Goal: Task Accomplishment & Management: Use online tool/utility

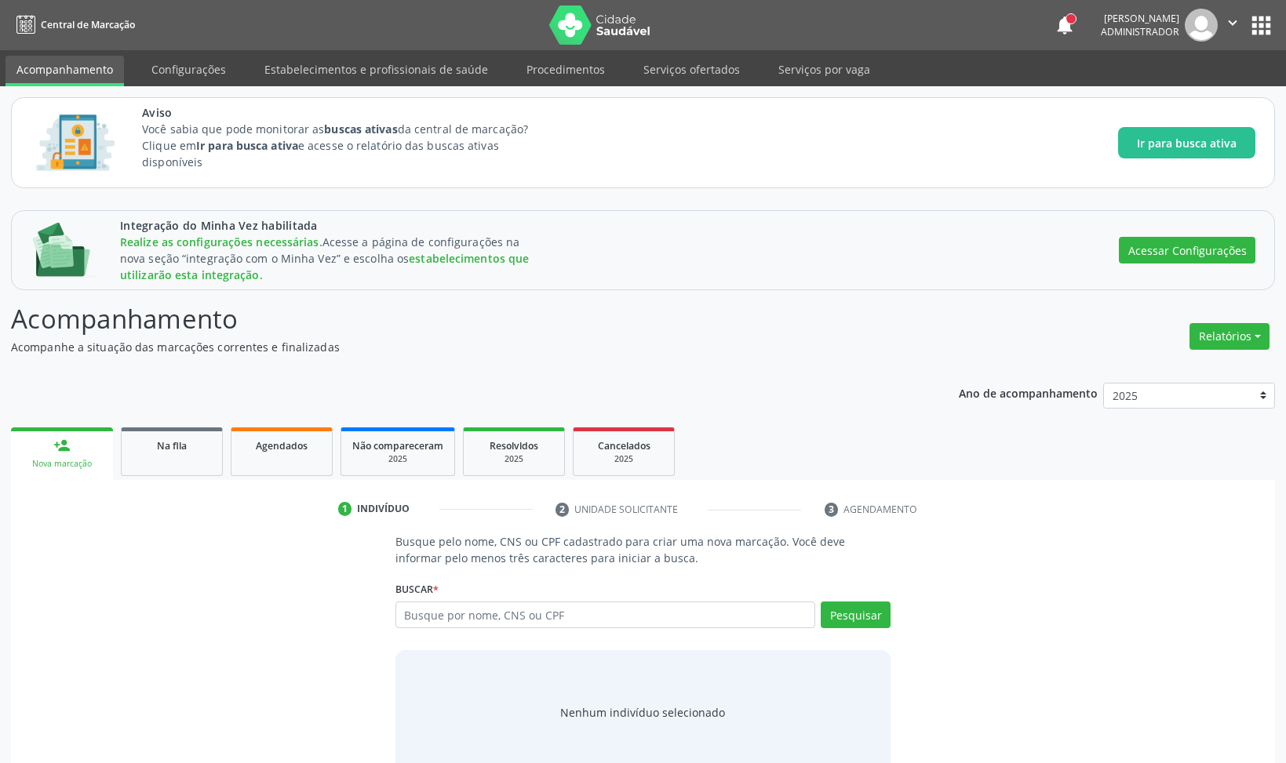
click at [256, 449] on div "Agendados" at bounding box center [281, 445] width 78 height 16
select select "8"
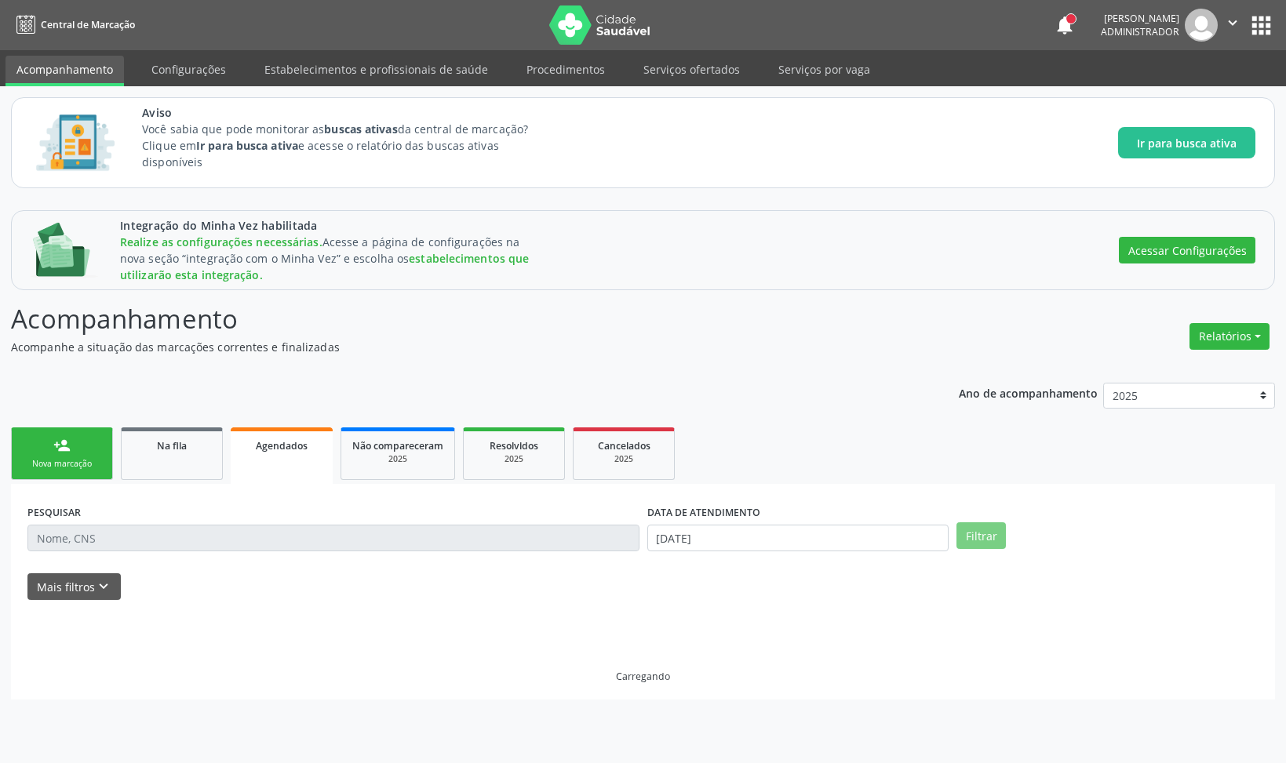
click at [256, 449] on div "Agendados" at bounding box center [282, 445] width 80 height 16
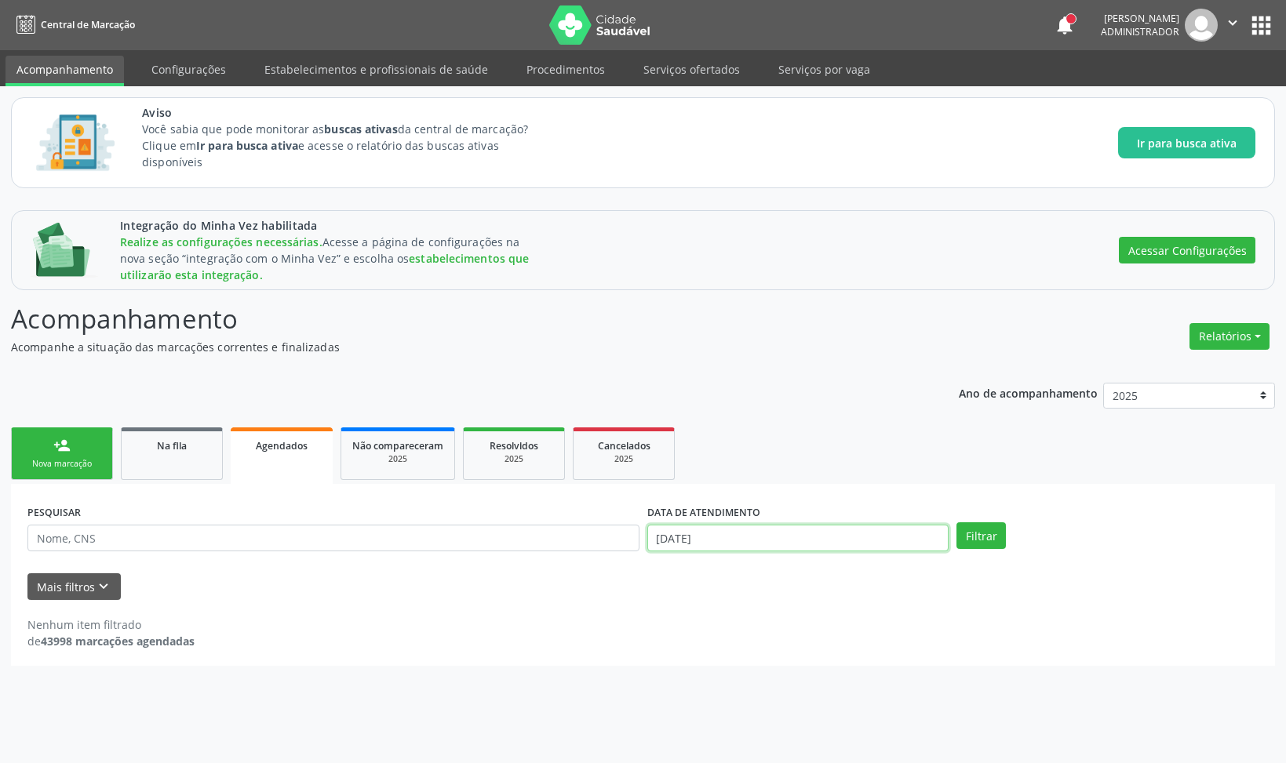
click at [754, 531] on input "[DATE]" at bounding box center [798, 538] width 302 height 27
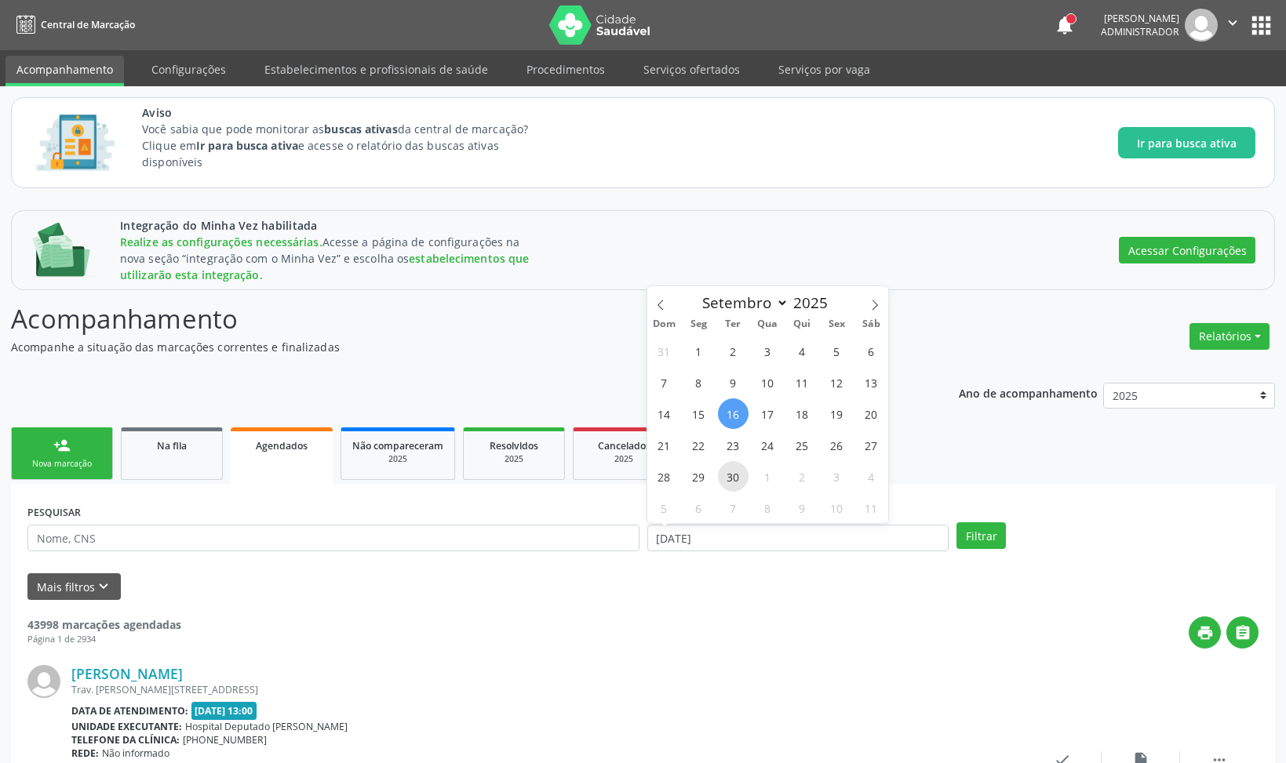
click at [742, 473] on span "30" at bounding box center [733, 476] width 31 height 31
type input "[DATE]"
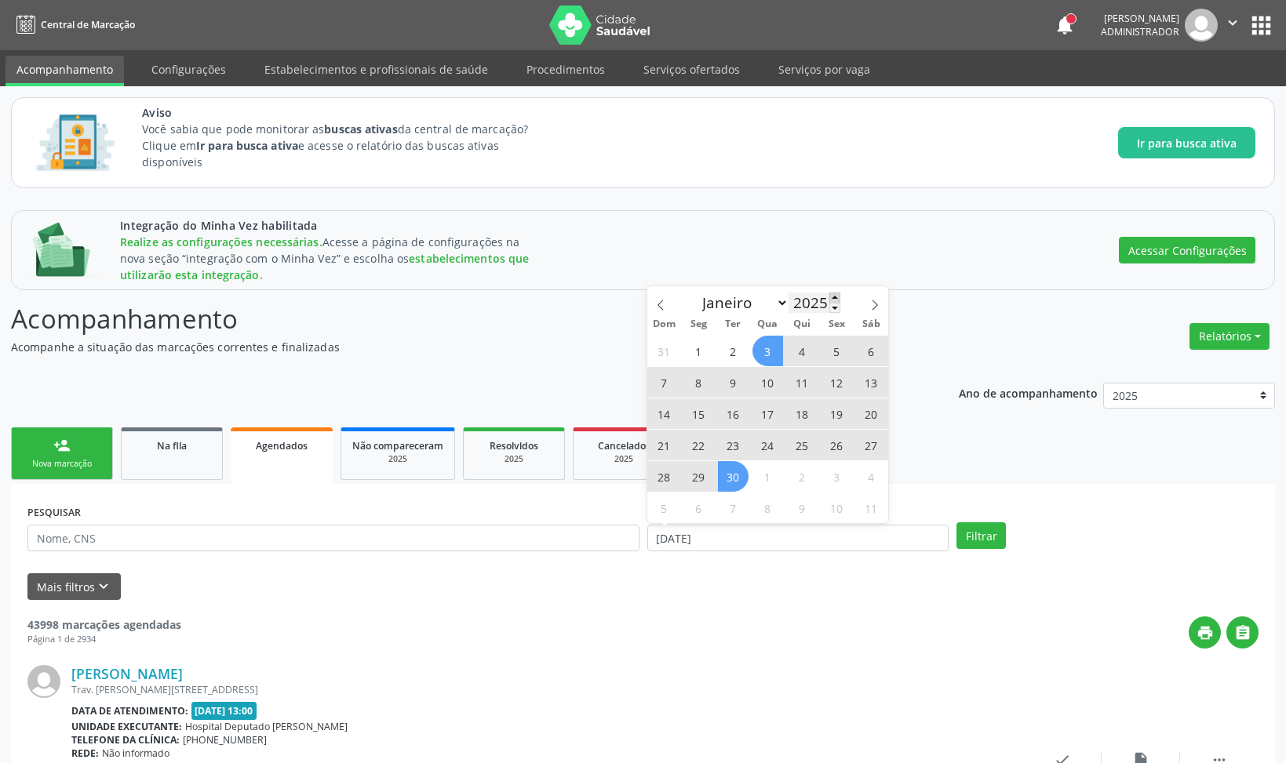
click at [832, 296] on span at bounding box center [834, 298] width 11 height 10
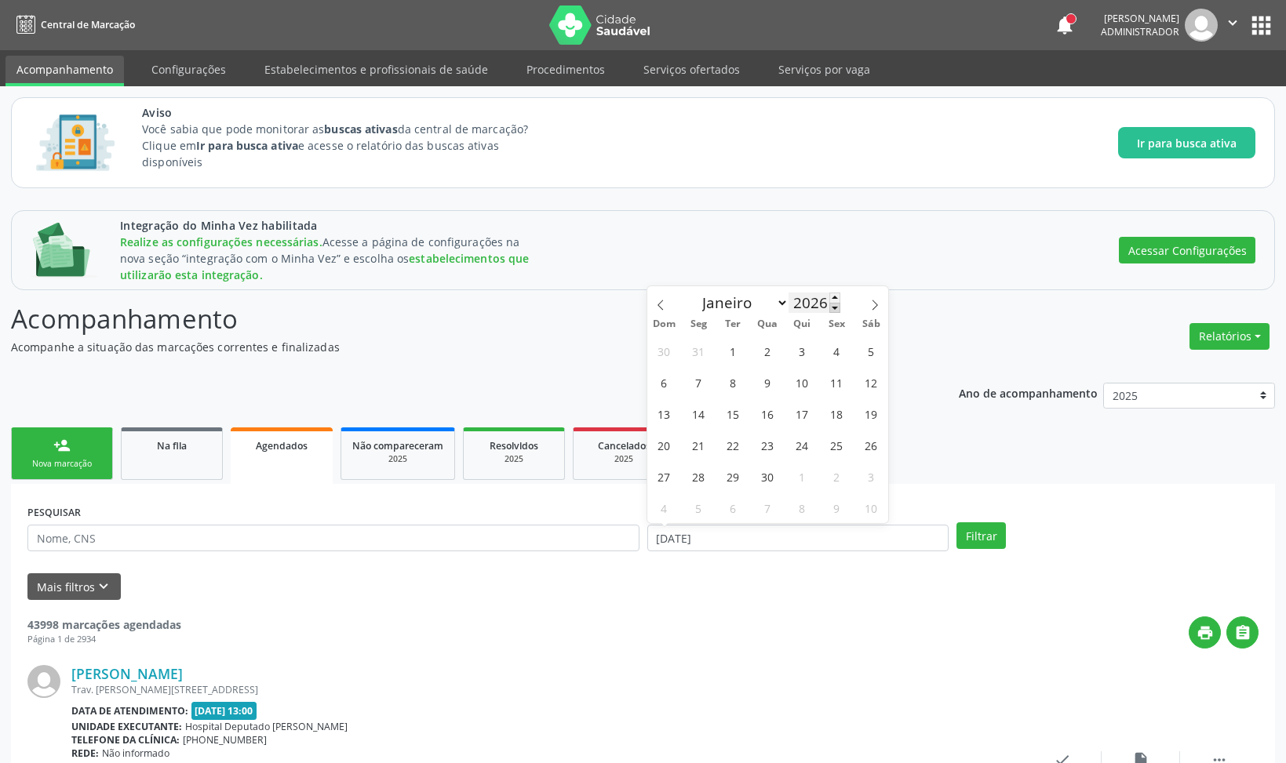
click at [832, 305] on span at bounding box center [834, 308] width 11 height 10
click at [832, 307] on span at bounding box center [834, 308] width 11 height 10
type input "2024"
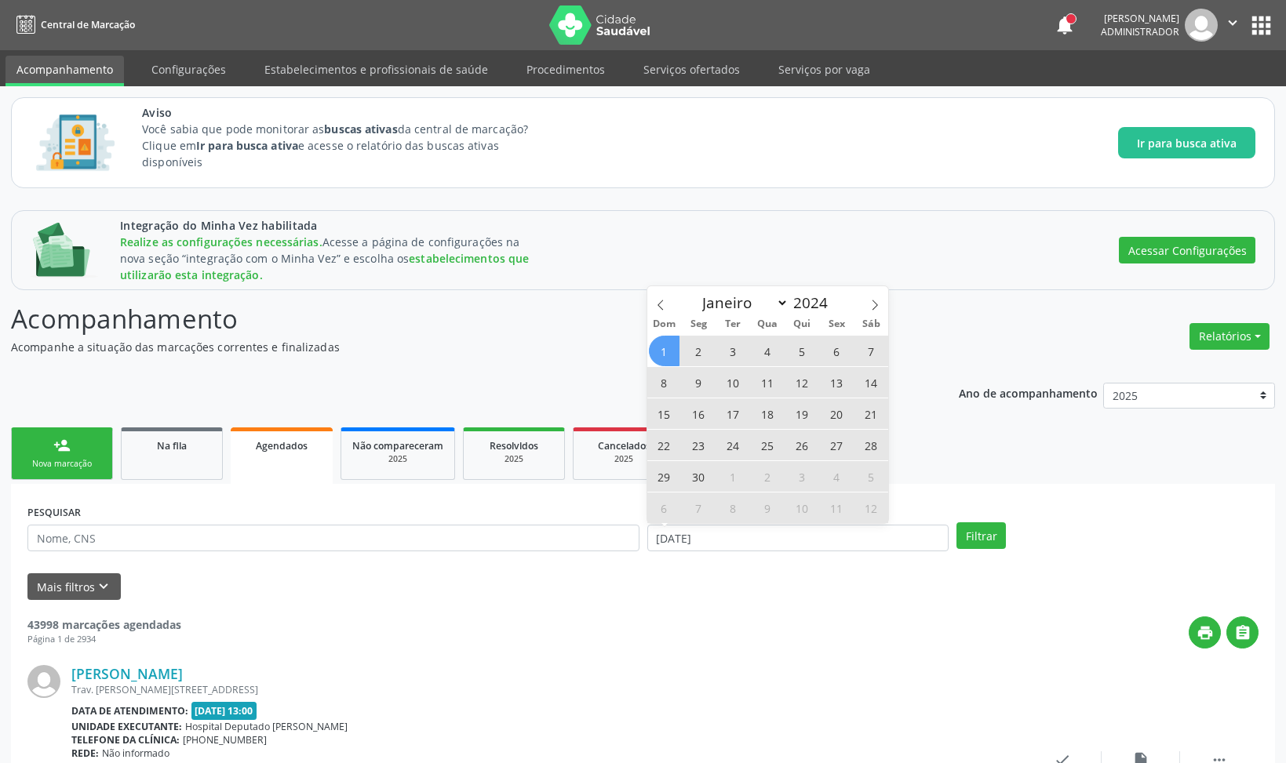
click at [661, 353] on span "1" at bounding box center [664, 351] width 31 height 31
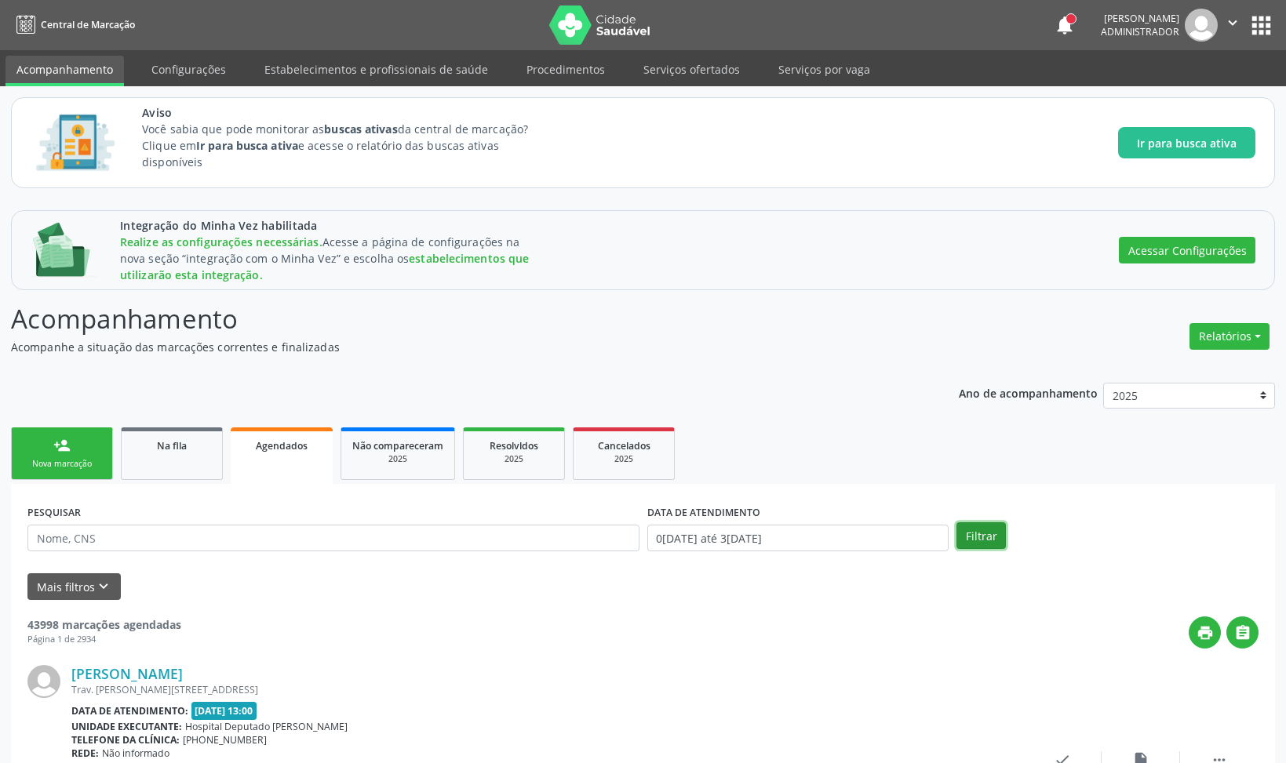
click at [972, 536] on button "Filtrar" at bounding box center [980, 535] width 49 height 27
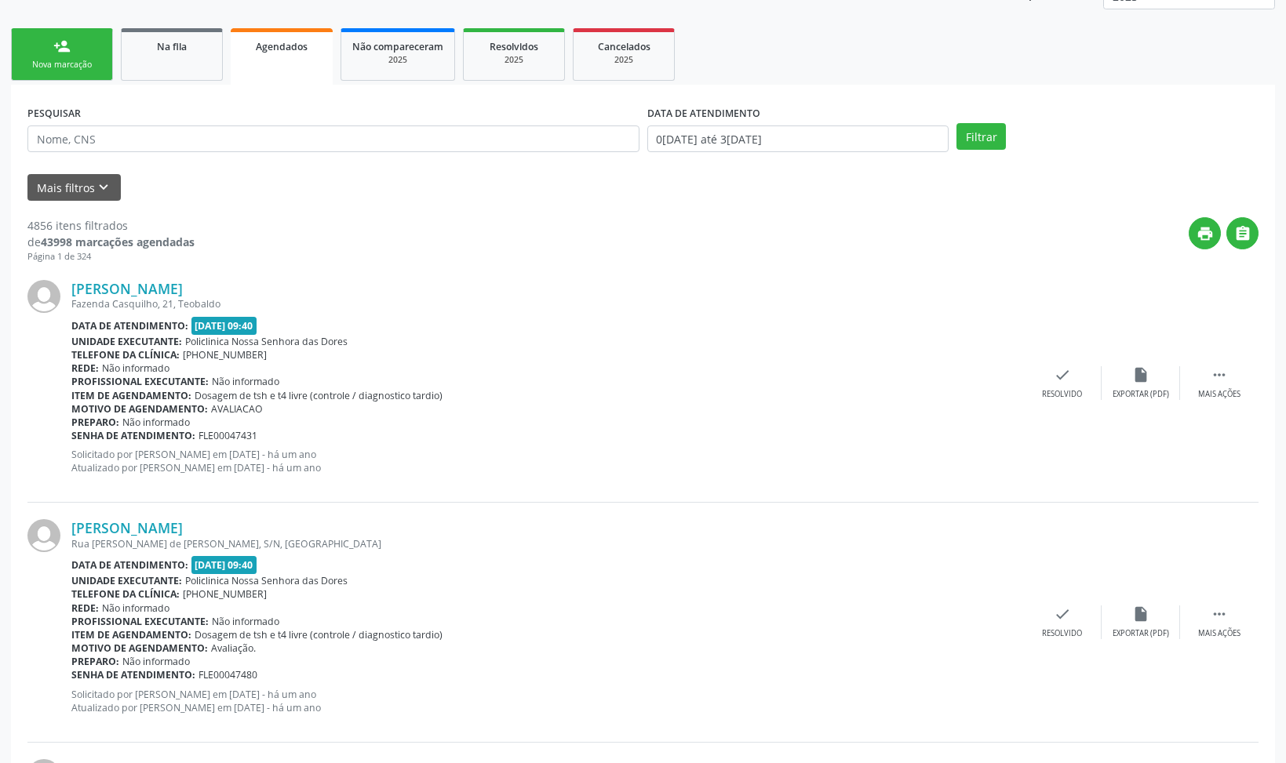
scroll to position [400, 0]
click at [1238, 388] on div "Mais ações" at bounding box center [1219, 393] width 42 height 11
click at [911, 383] on icon "print" at bounding box center [904, 374] width 17 height 17
click at [900, 380] on icon "print" at bounding box center [904, 374] width 17 height 17
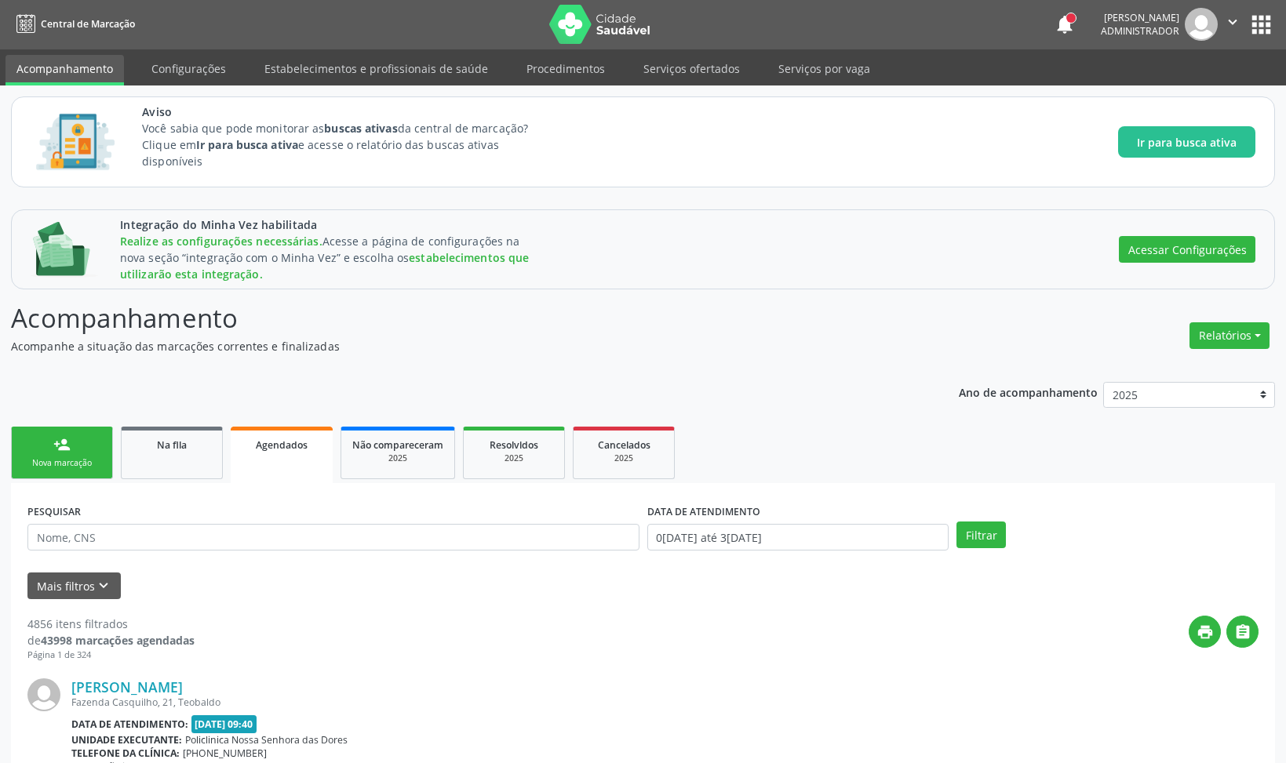
scroll to position [0, 0]
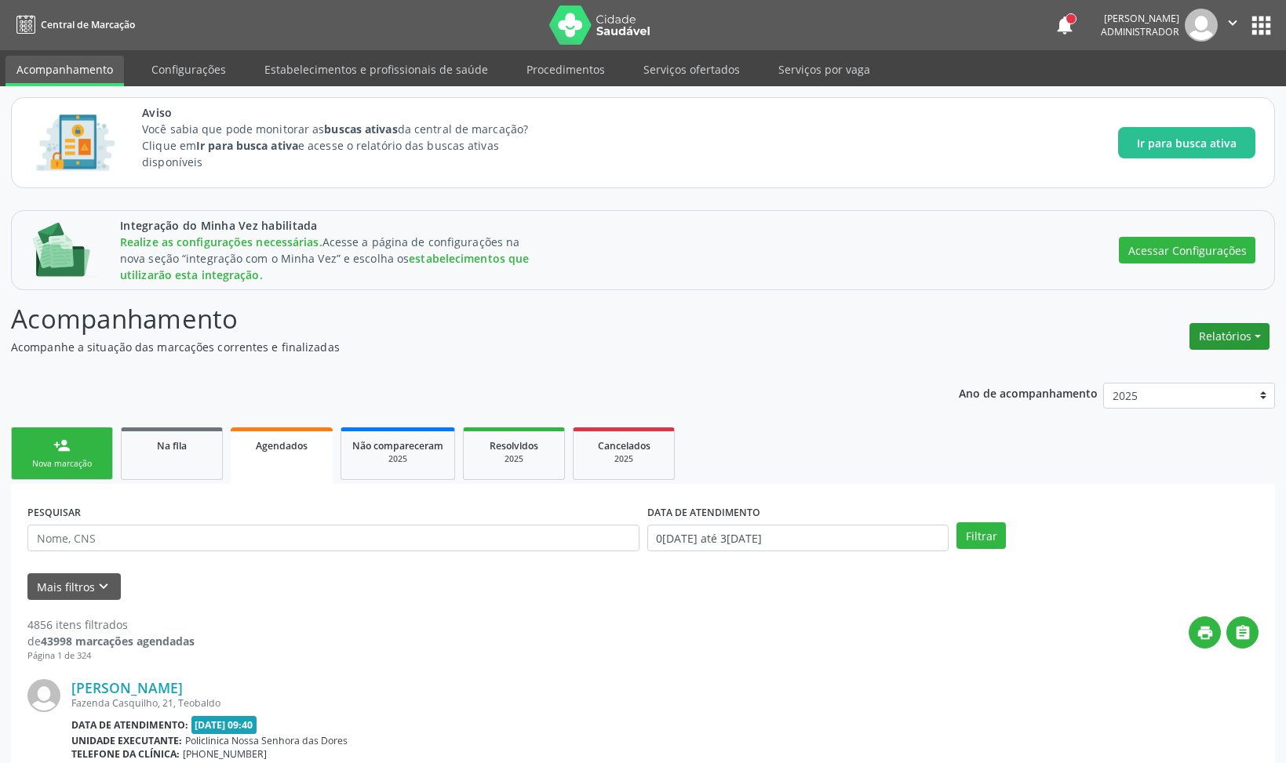
click at [1221, 325] on button "Relatórios" at bounding box center [1229, 336] width 80 height 27
click at [1193, 366] on link "Acompanhamento" at bounding box center [1185, 370] width 169 height 22
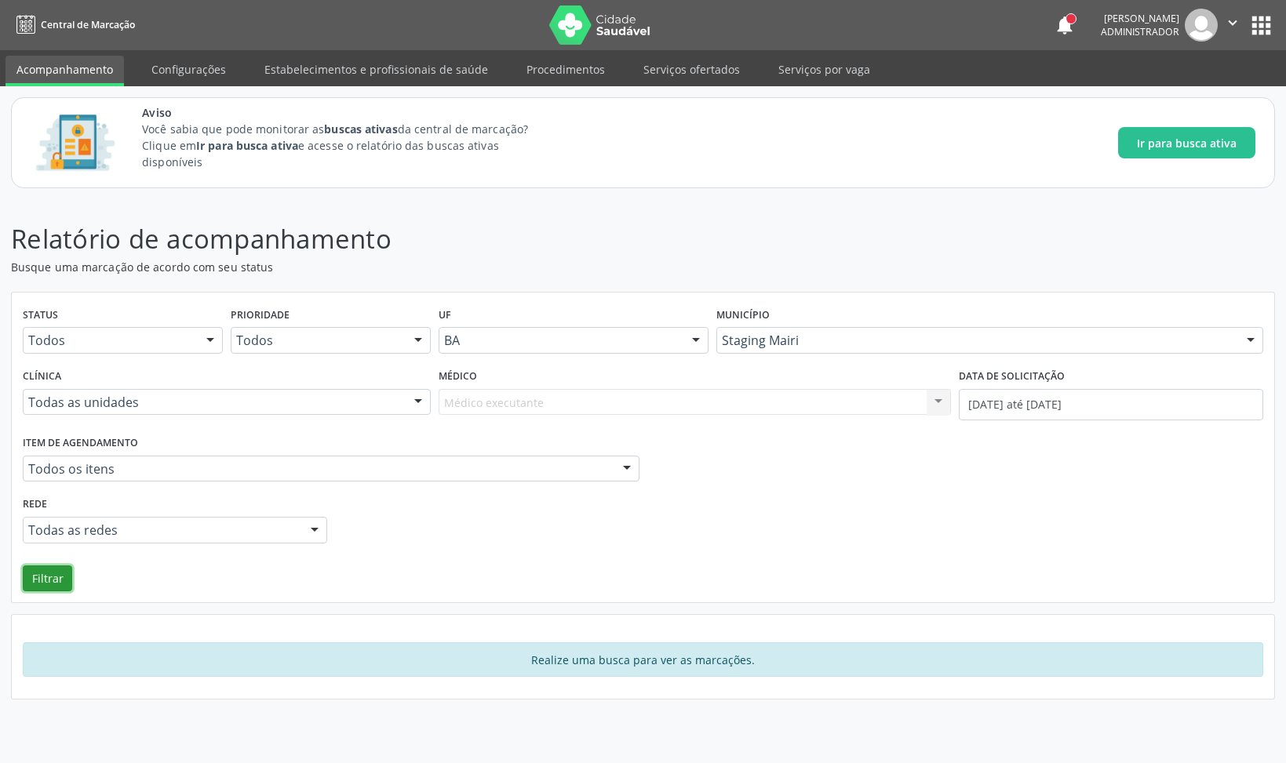
click at [52, 573] on button "Filtrar" at bounding box center [47, 579] width 49 height 27
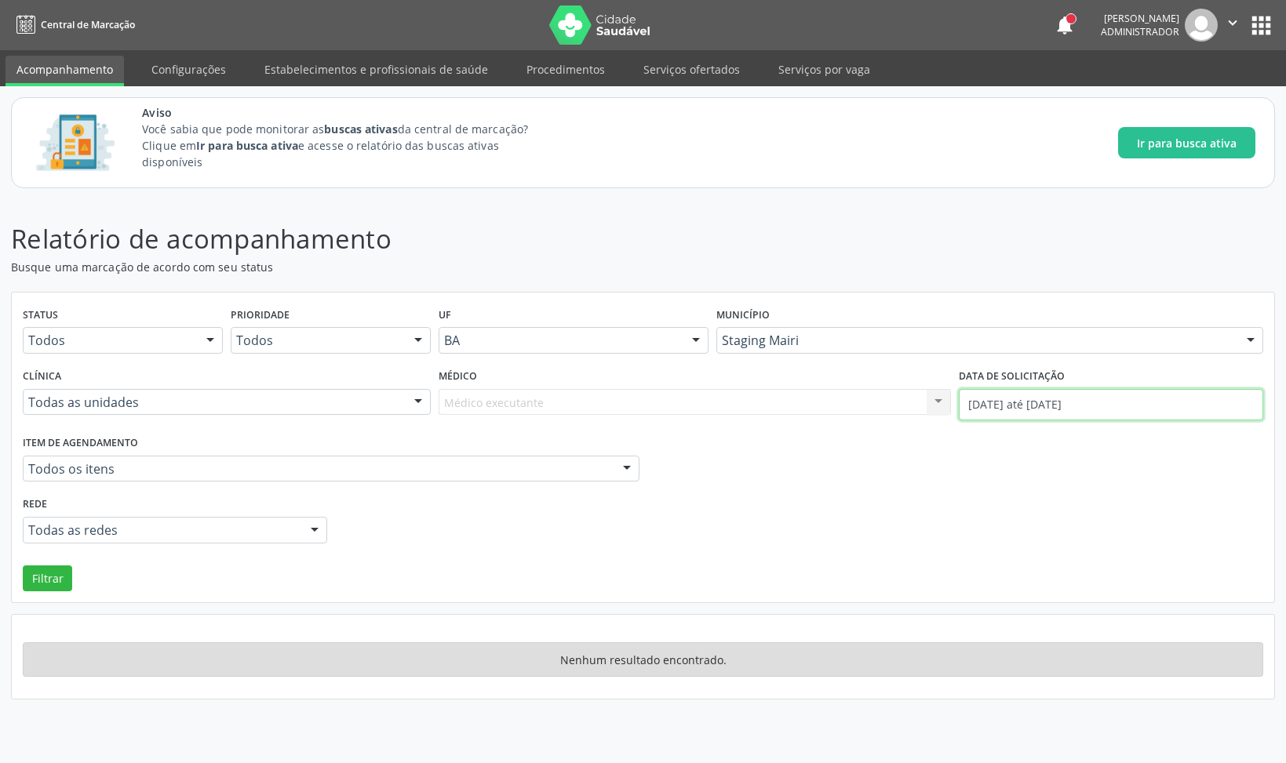
click at [1085, 398] on input "[DATE] até [DATE]" at bounding box center [1110, 404] width 304 height 31
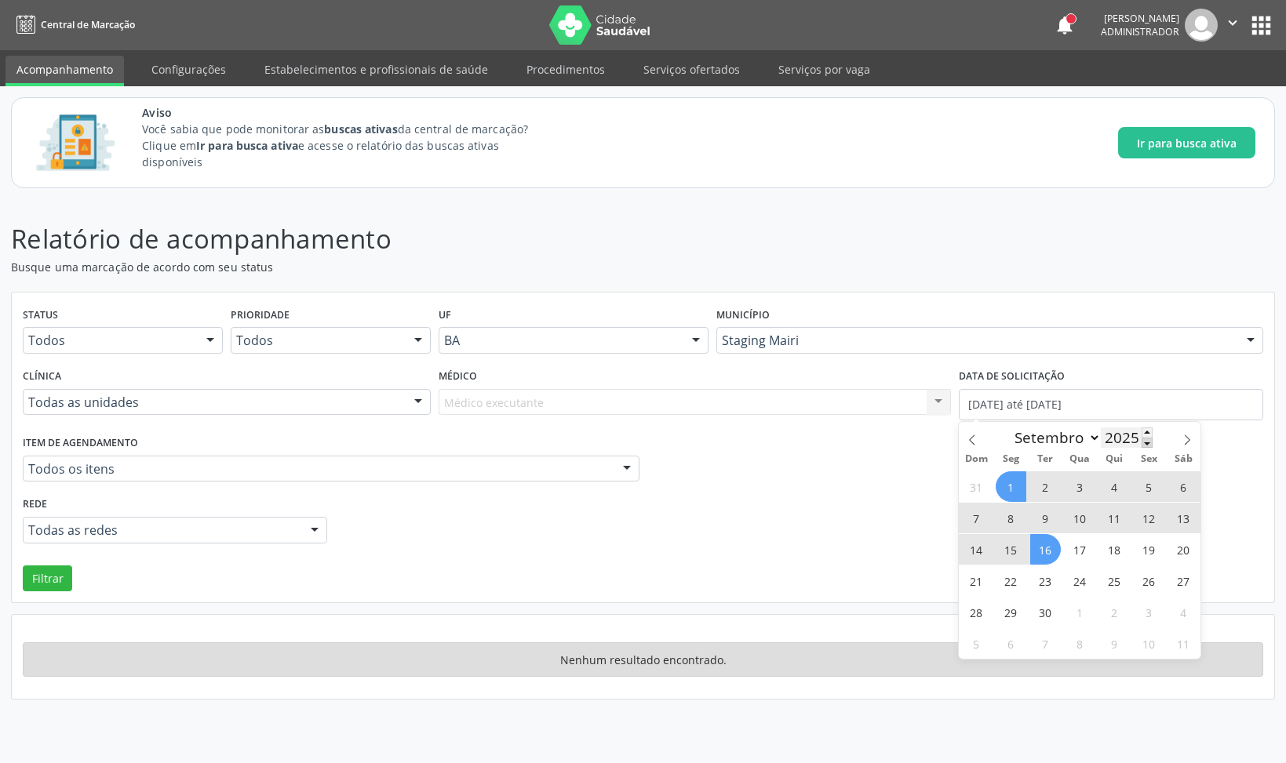
click at [1144, 442] on span at bounding box center [1146, 443] width 11 height 10
type input "2024"
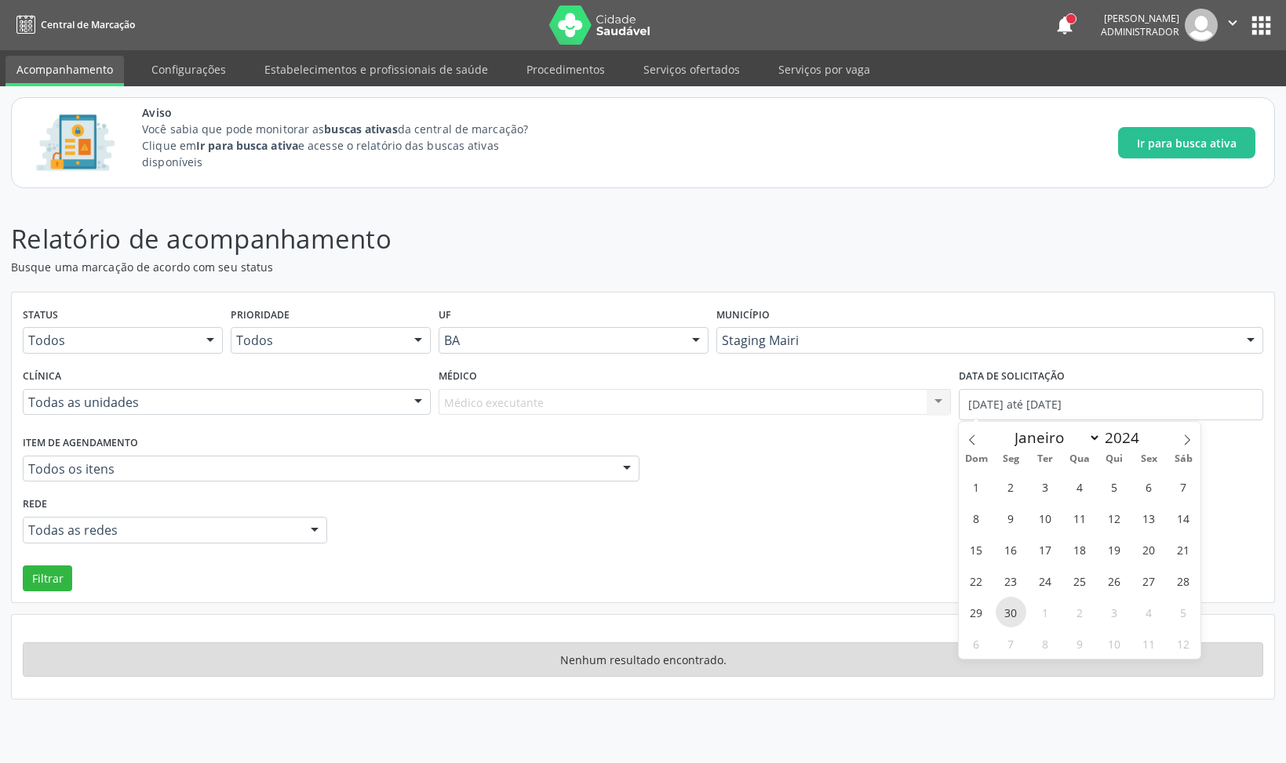
click at [1017, 620] on span "30" at bounding box center [1010, 612] width 31 height 31
type input "3[DATE]"
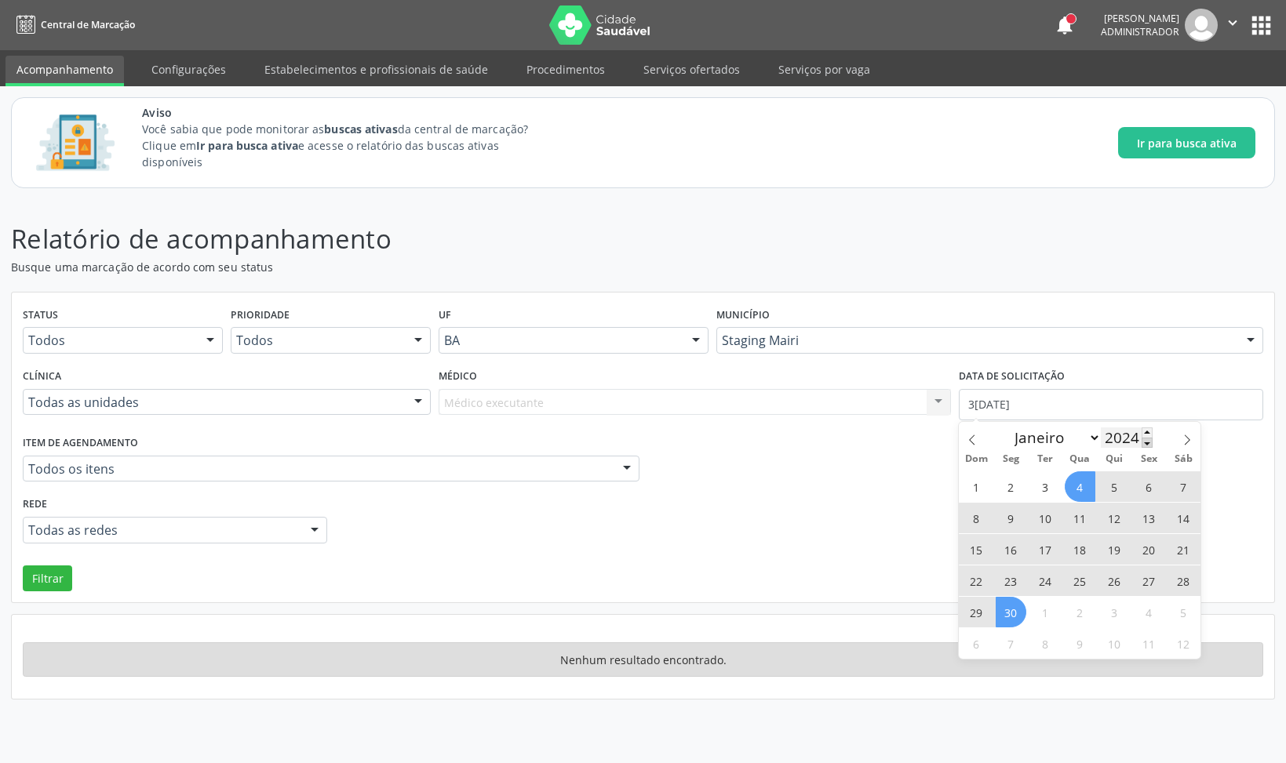
click at [1145, 443] on span at bounding box center [1146, 443] width 11 height 10
type input "2023"
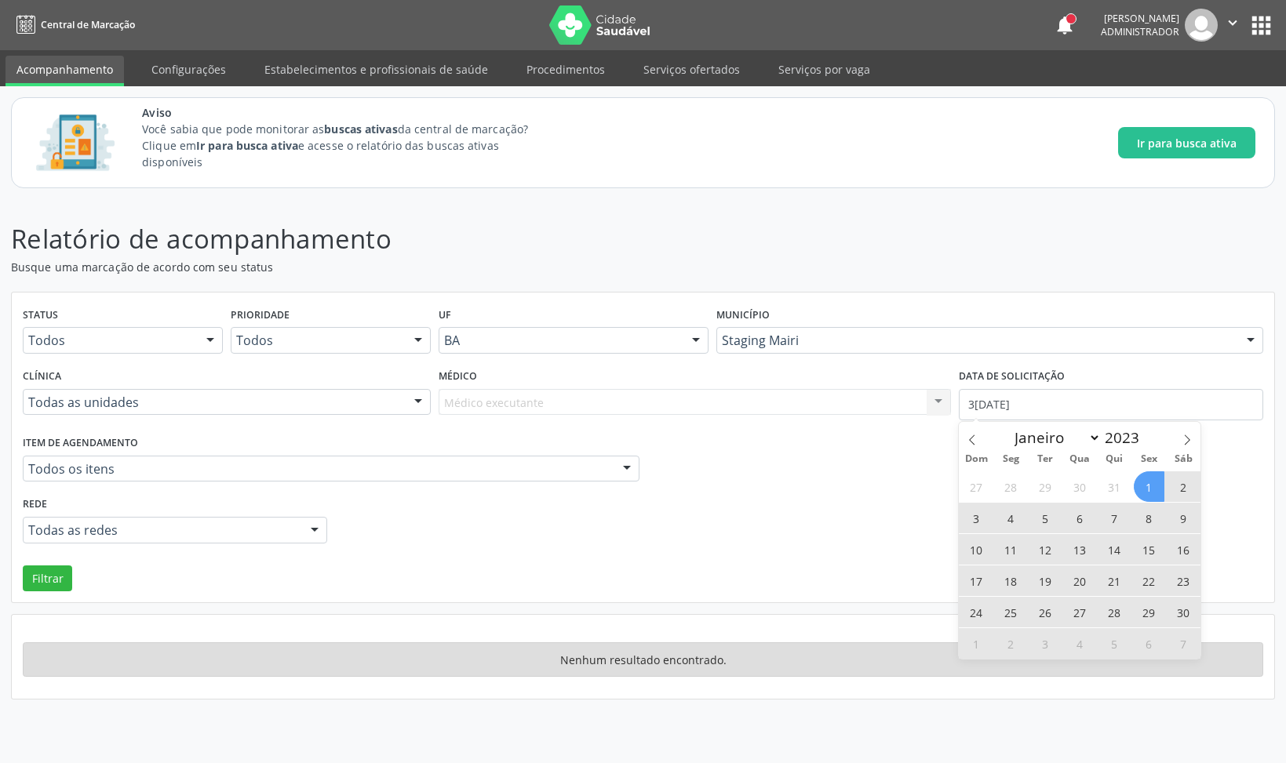
click at [1144, 487] on span "1" at bounding box center [1148, 486] width 31 height 31
select select "8"
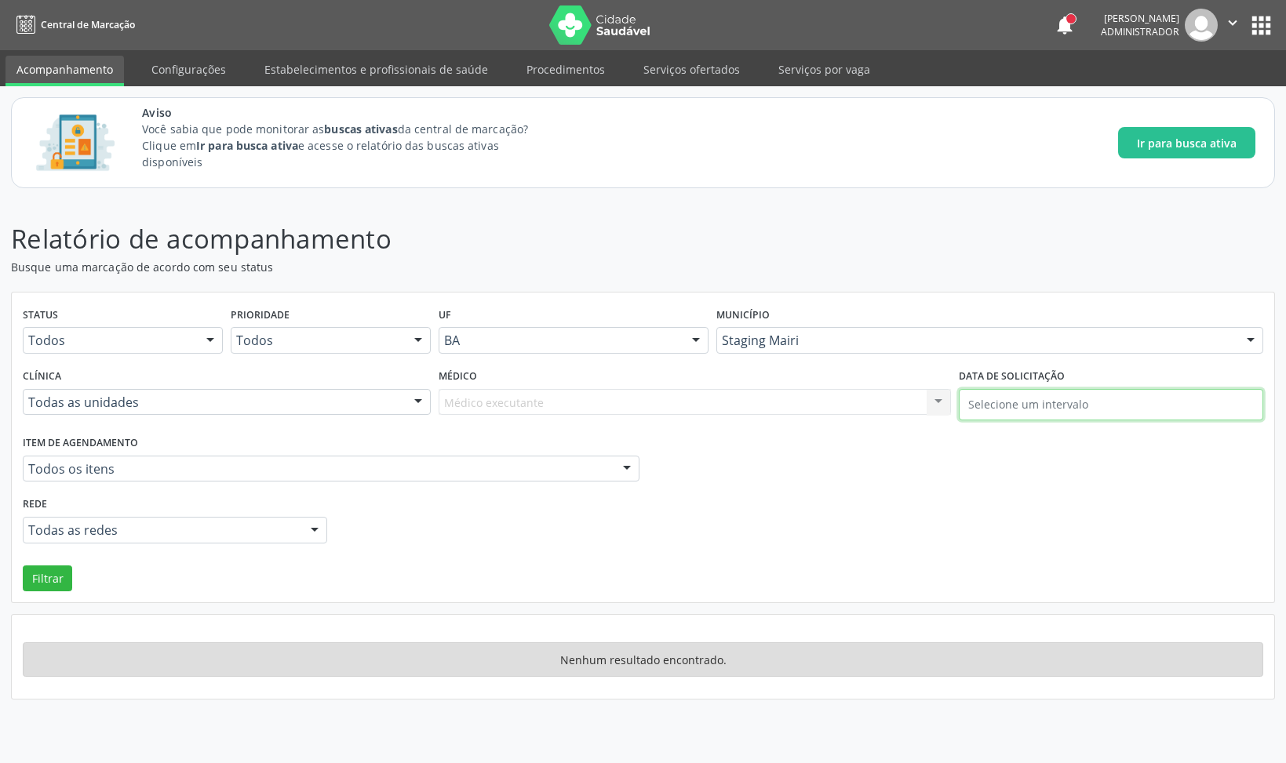
click at [1002, 404] on input "text" at bounding box center [1110, 404] width 304 height 31
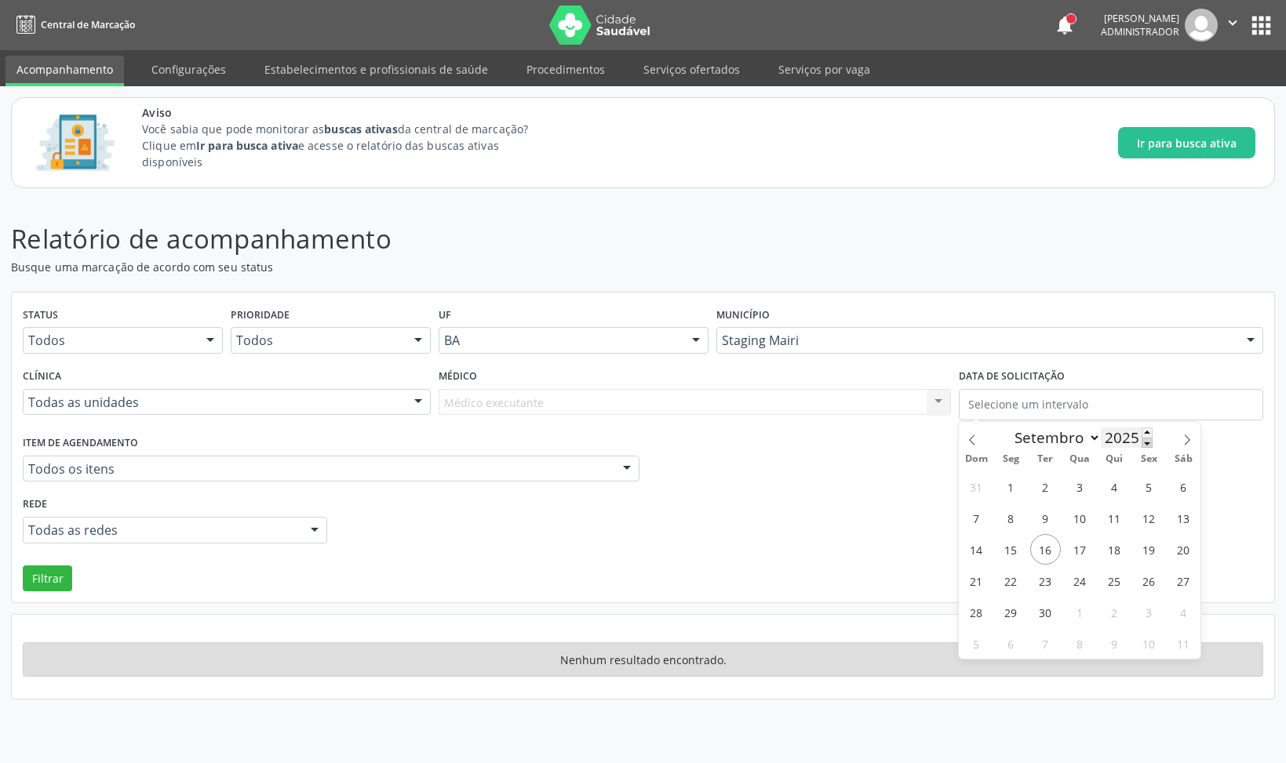
click at [1144, 443] on span at bounding box center [1146, 443] width 11 height 10
type input "2023"
click at [1145, 496] on span "1" at bounding box center [1148, 486] width 31 height 31
type input "[DATE]"
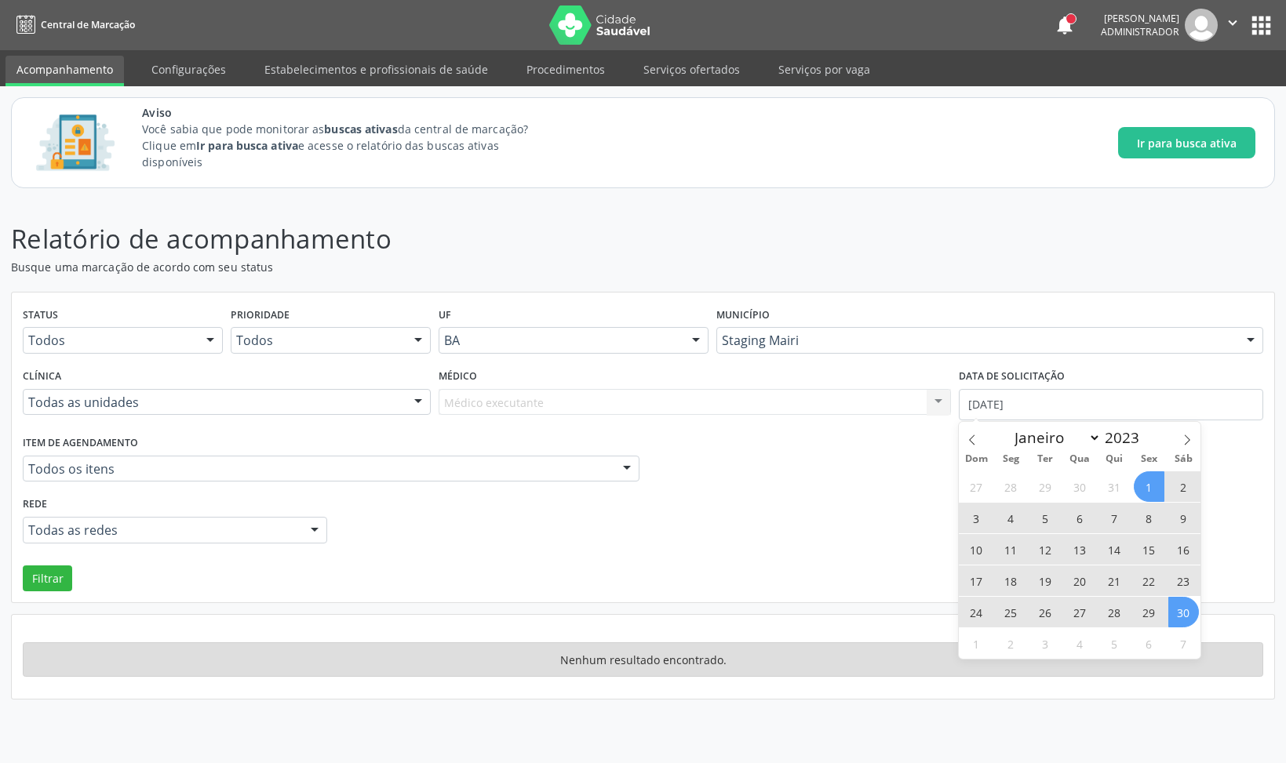
click at [1190, 611] on span "30" at bounding box center [1183, 612] width 31 height 31
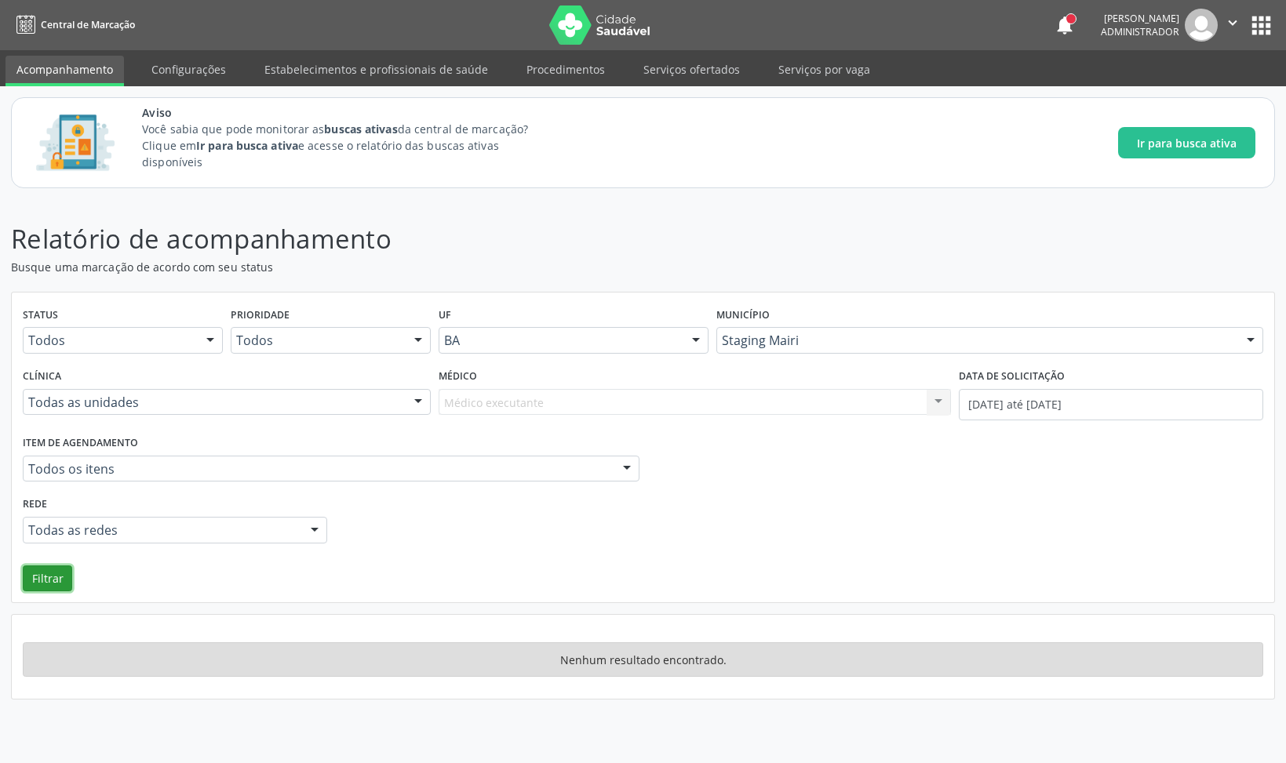
click at [69, 569] on button "Filtrar" at bounding box center [47, 579] width 49 height 27
click at [1057, 393] on input "[DATE] até [DATE]" at bounding box center [1110, 404] width 304 height 31
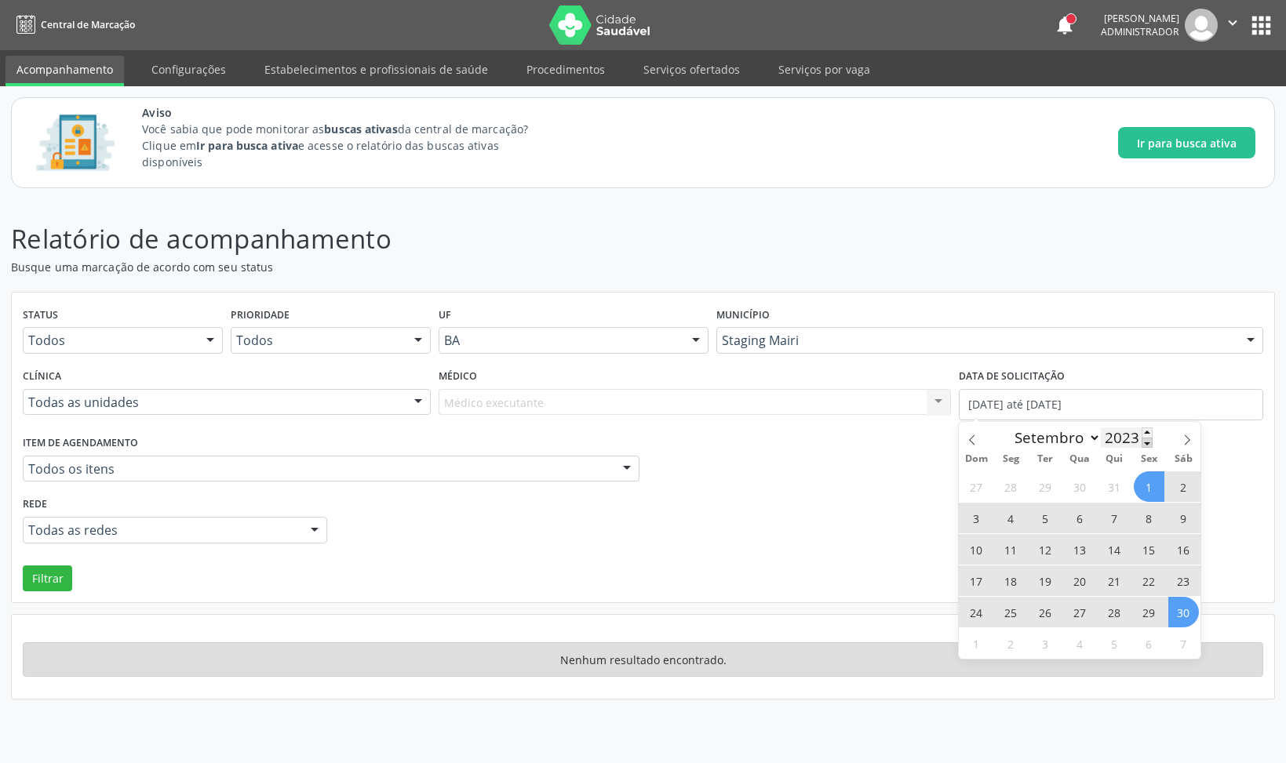
click at [1147, 442] on span at bounding box center [1146, 443] width 11 height 10
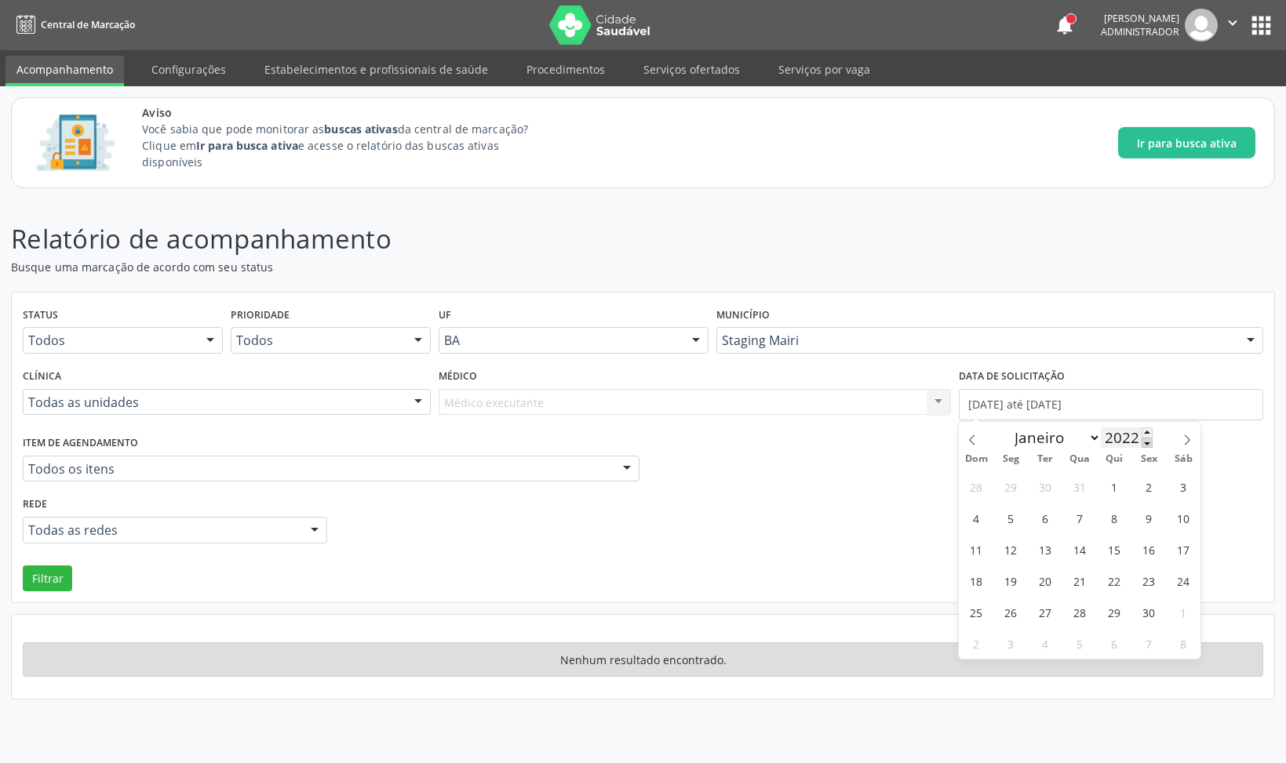
click at [1147, 442] on span at bounding box center [1146, 443] width 11 height 10
type input "2021"
click at [1070, 486] on span "1" at bounding box center [1079, 486] width 31 height 31
type input "[DATE]"
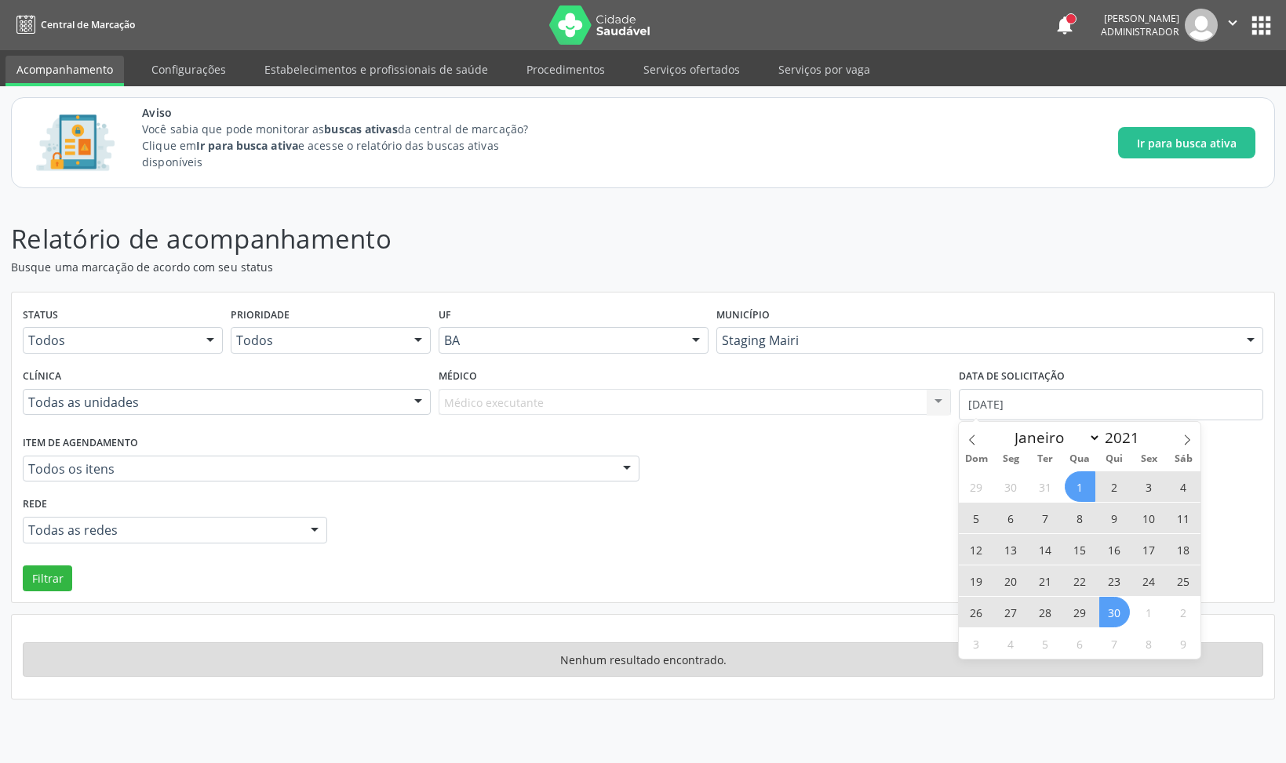
click at [1111, 612] on span "30" at bounding box center [1114, 612] width 31 height 31
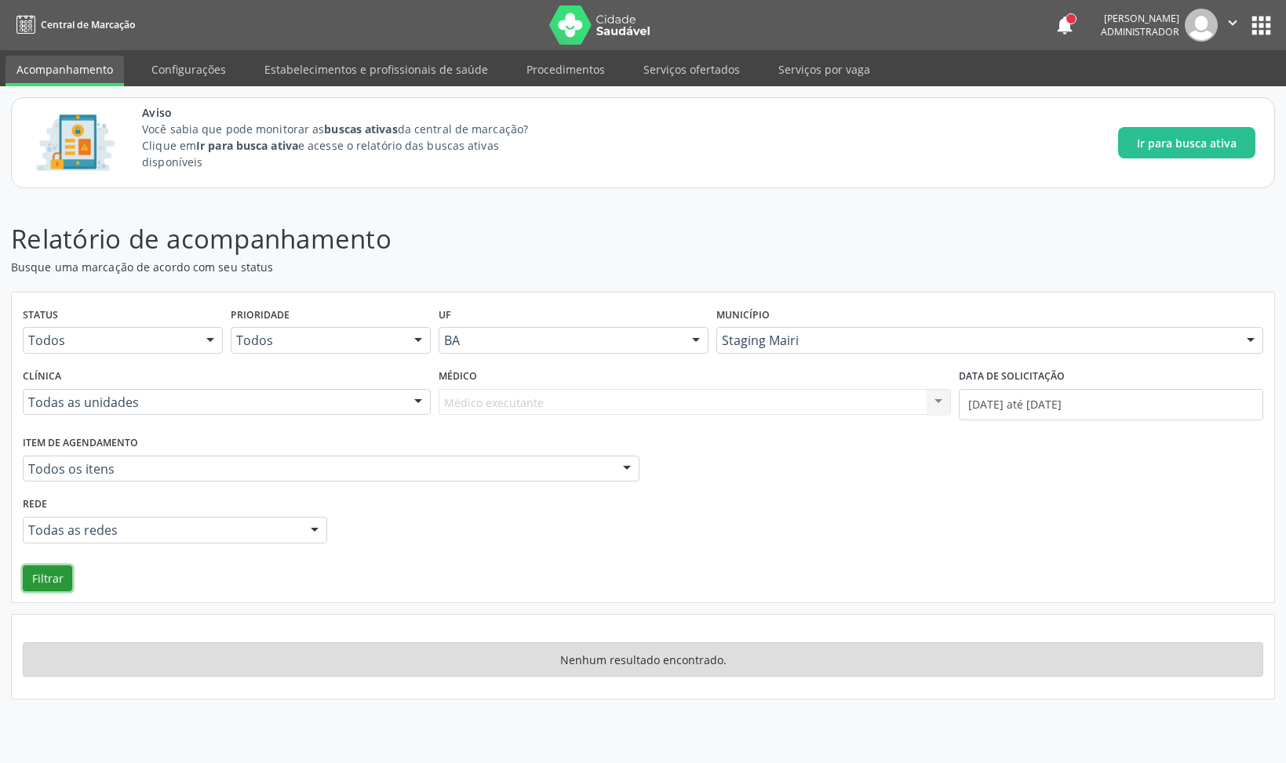
click at [55, 578] on button "Filtrar" at bounding box center [47, 579] width 49 height 27
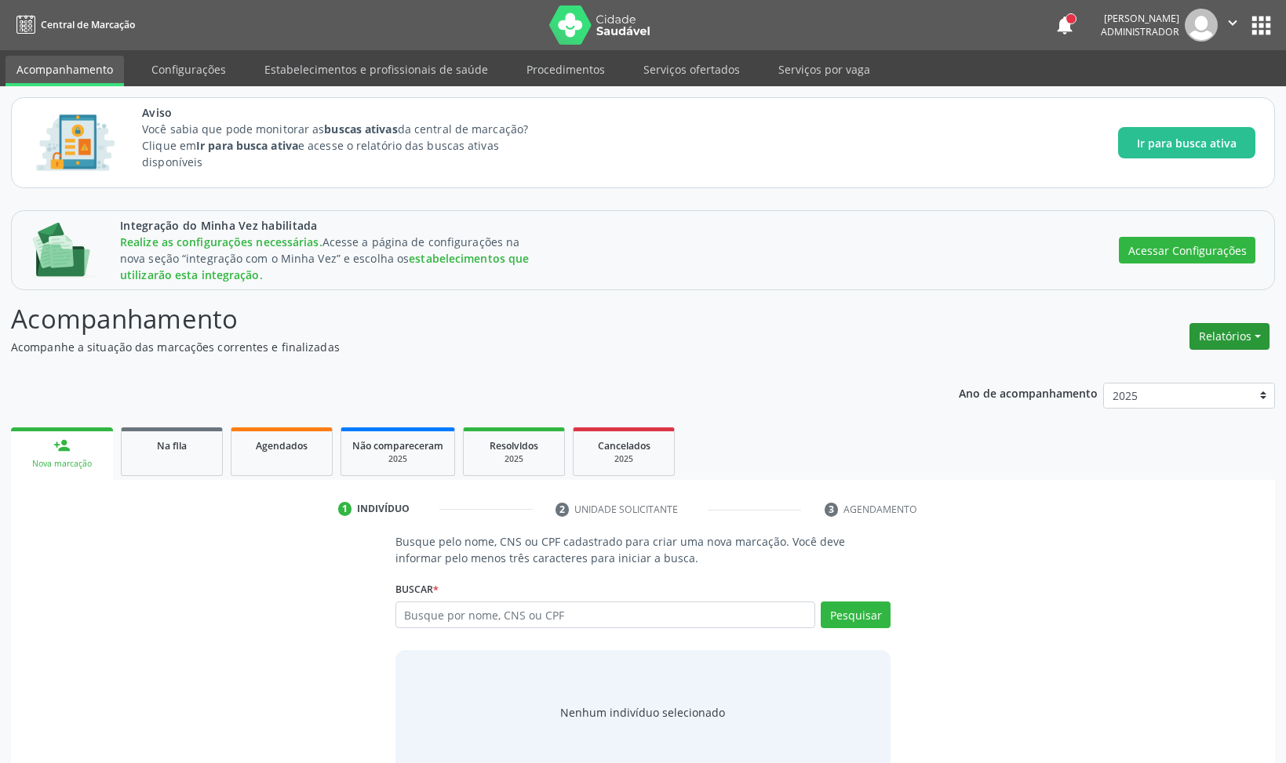
click at [1249, 336] on button "Relatórios" at bounding box center [1229, 336] width 80 height 27
click at [1162, 393] on link "Consolidado" at bounding box center [1185, 392] width 169 height 22
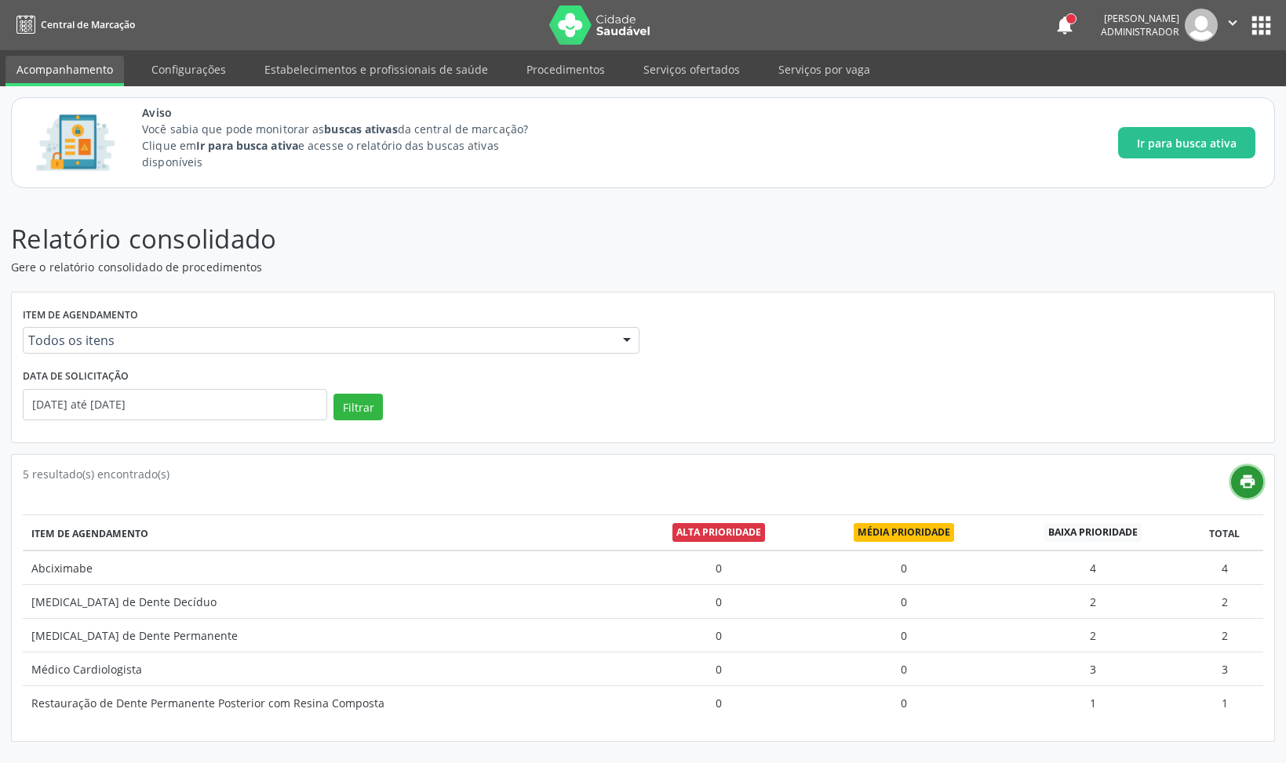
click at [1238, 490] on link "print" at bounding box center [1247, 482] width 32 height 32
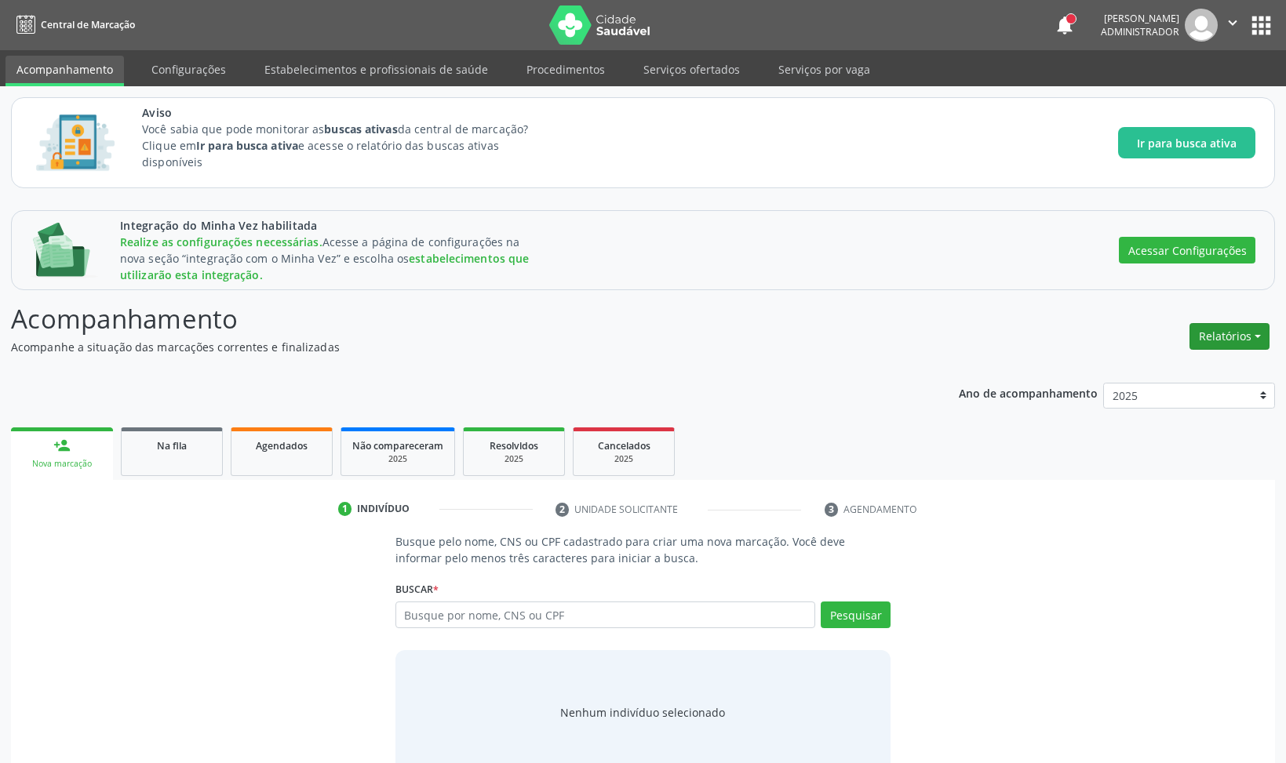
click at [1253, 337] on button "Relatórios" at bounding box center [1229, 336] width 80 height 27
click at [1208, 416] on link "Agendamentos" at bounding box center [1185, 414] width 169 height 22
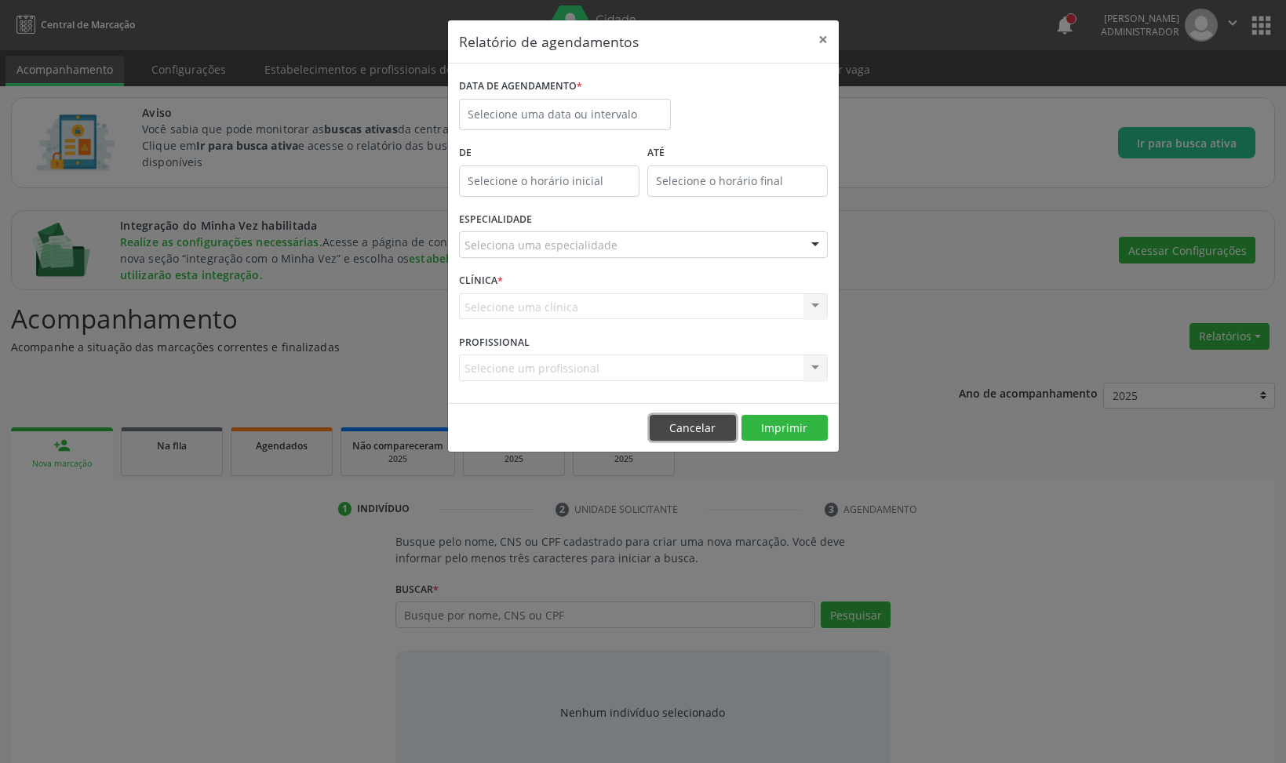
click at [711, 428] on button "Cancelar" at bounding box center [692, 428] width 86 height 27
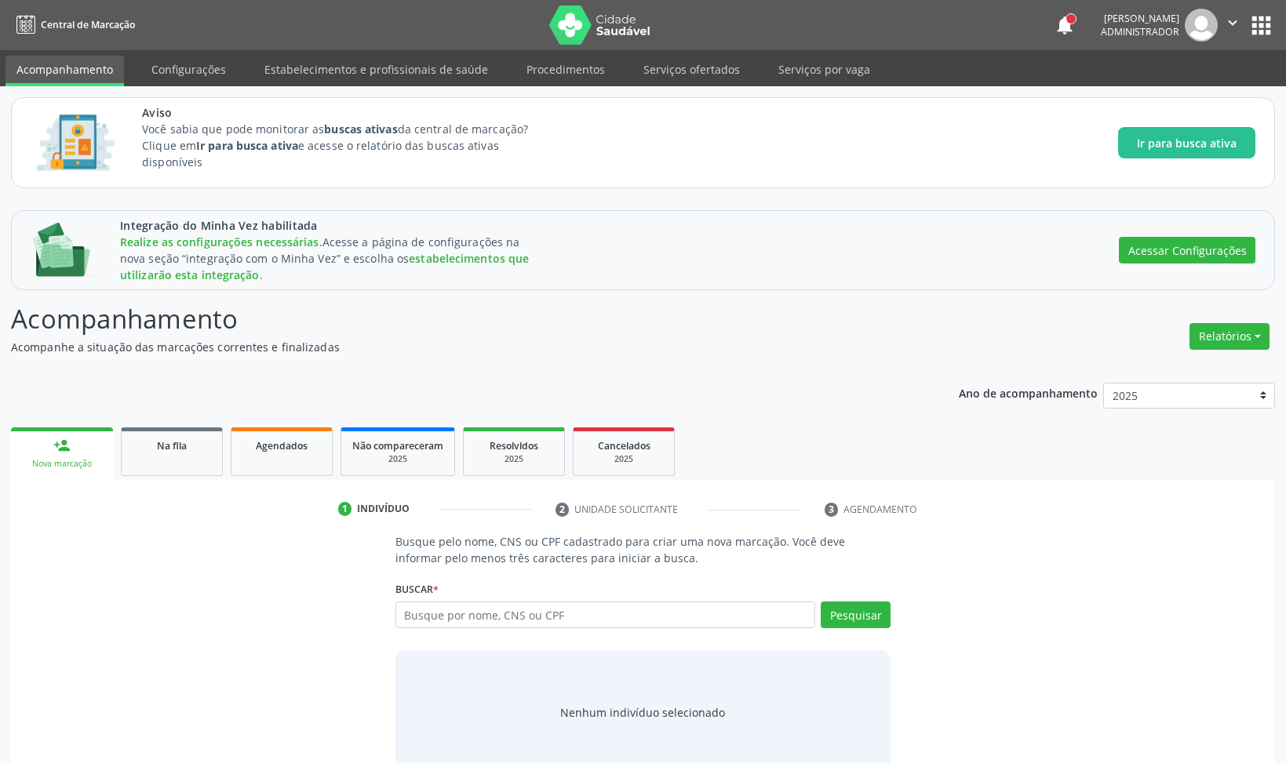
click at [984, 318] on header "Acompanhamento Acompanhe a situação das marcações correntes e finalizadas Relat…" at bounding box center [643, 328] width 1264 height 56
click at [272, 449] on span "Agendados" at bounding box center [282, 445] width 52 height 13
select select "8"
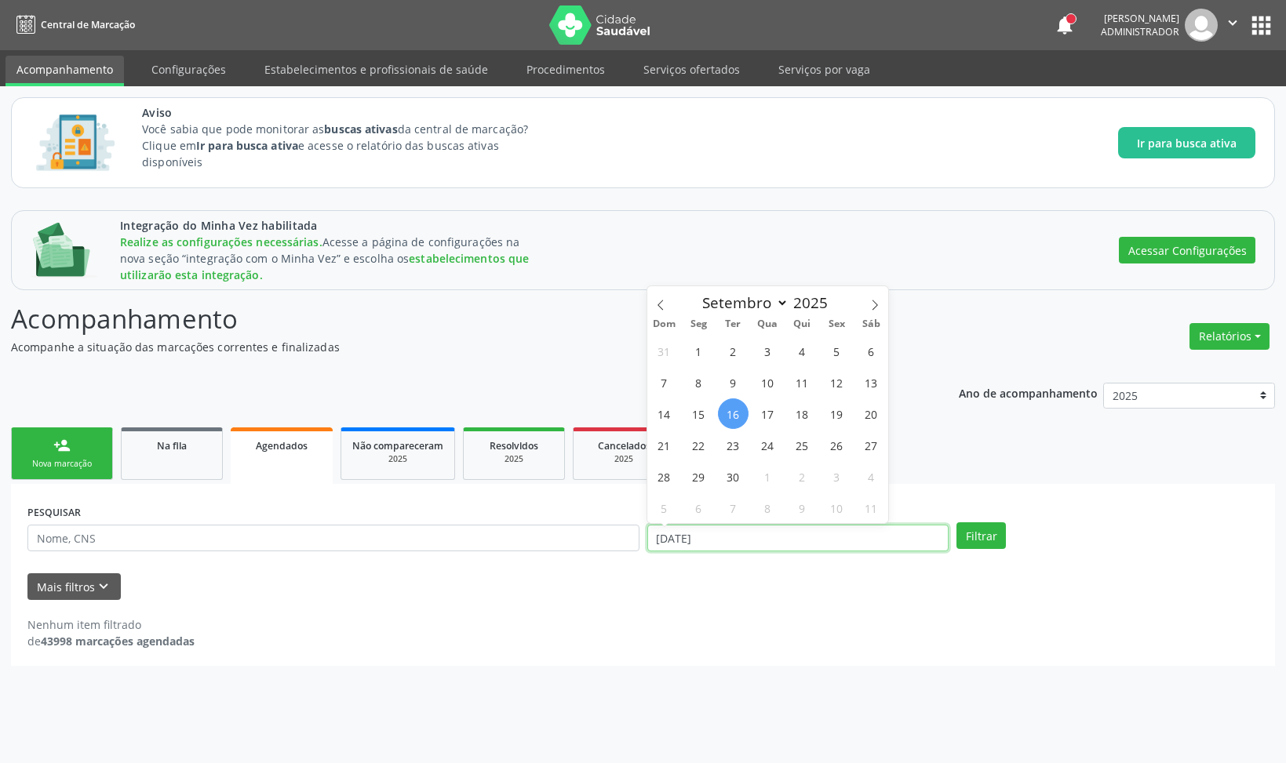
click at [722, 540] on input "[DATE]" at bounding box center [798, 538] width 302 height 27
click at [833, 307] on span at bounding box center [834, 308] width 11 height 10
type input "2024"
click at [704, 474] on span "30" at bounding box center [698, 476] width 31 height 31
type input "3[DATE]"
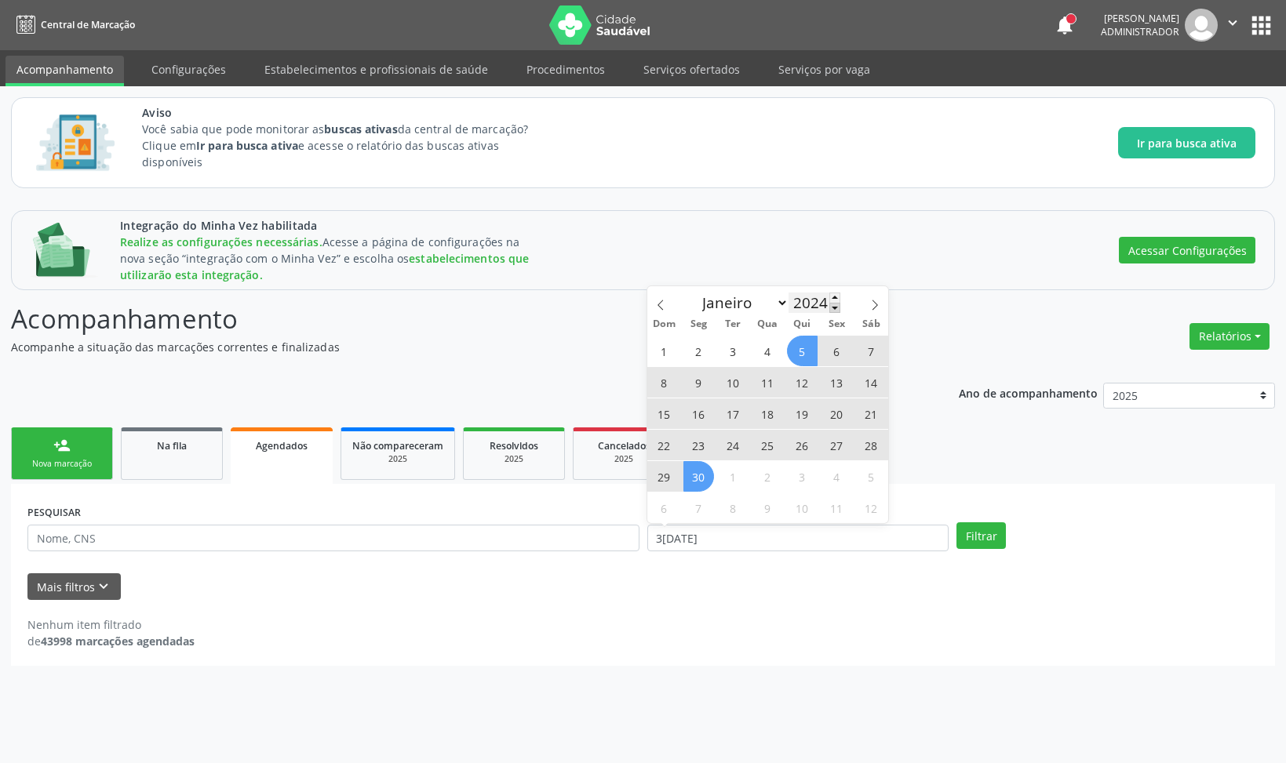
click at [831, 307] on span at bounding box center [834, 308] width 11 height 10
type input "2023"
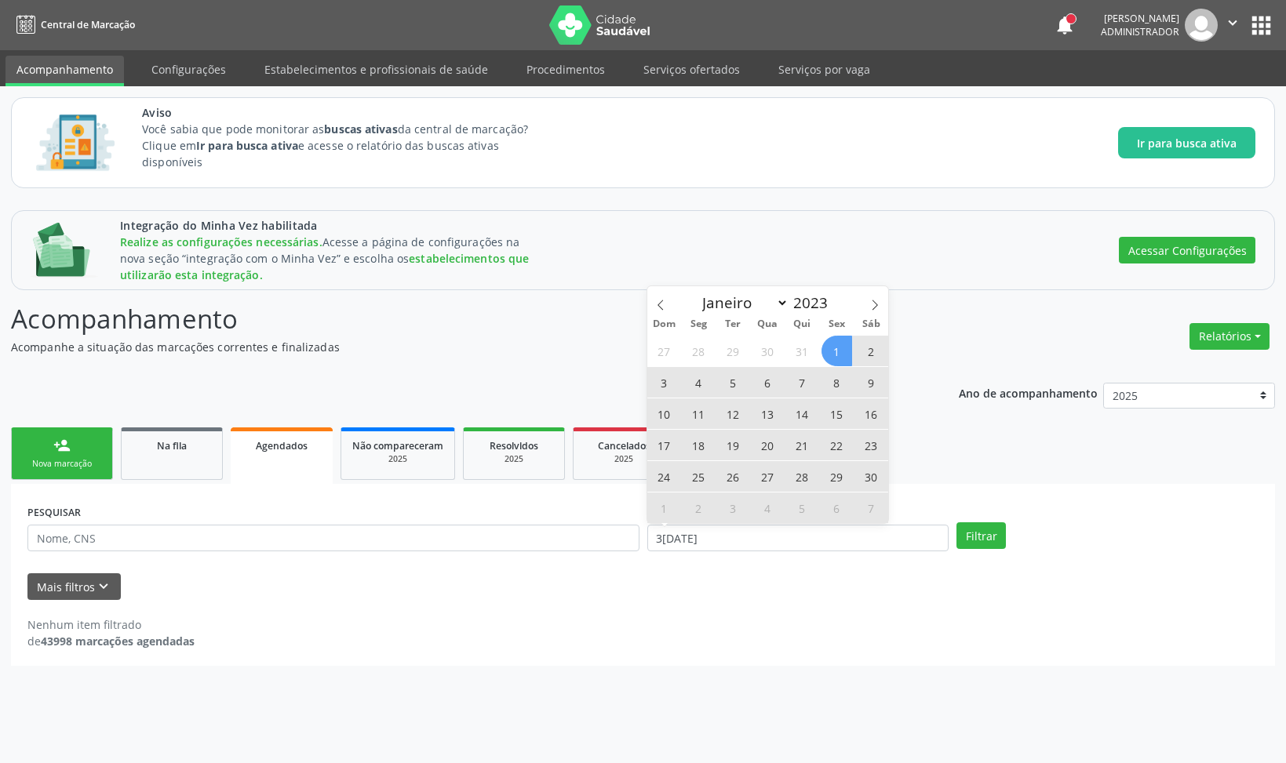
click at [827, 352] on span "1" at bounding box center [836, 351] width 31 height 31
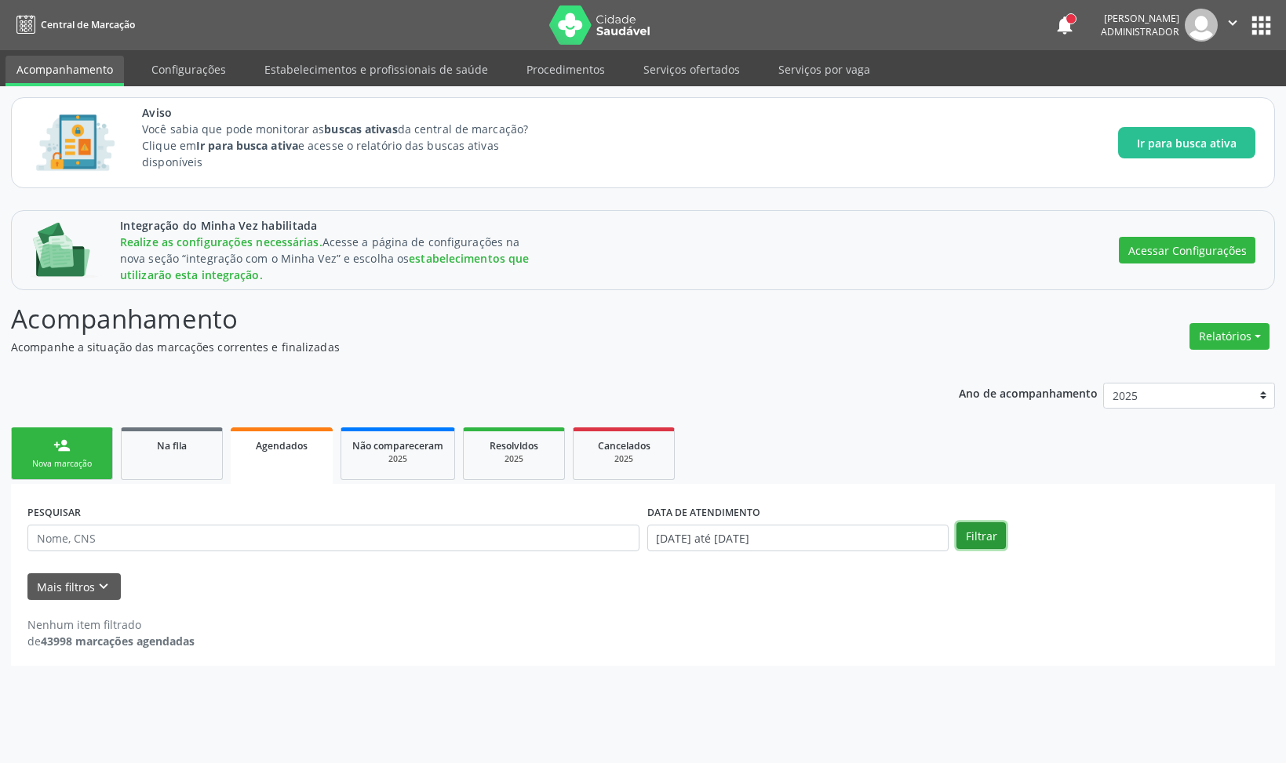
click at [976, 524] on button "Filtrar" at bounding box center [980, 535] width 49 height 27
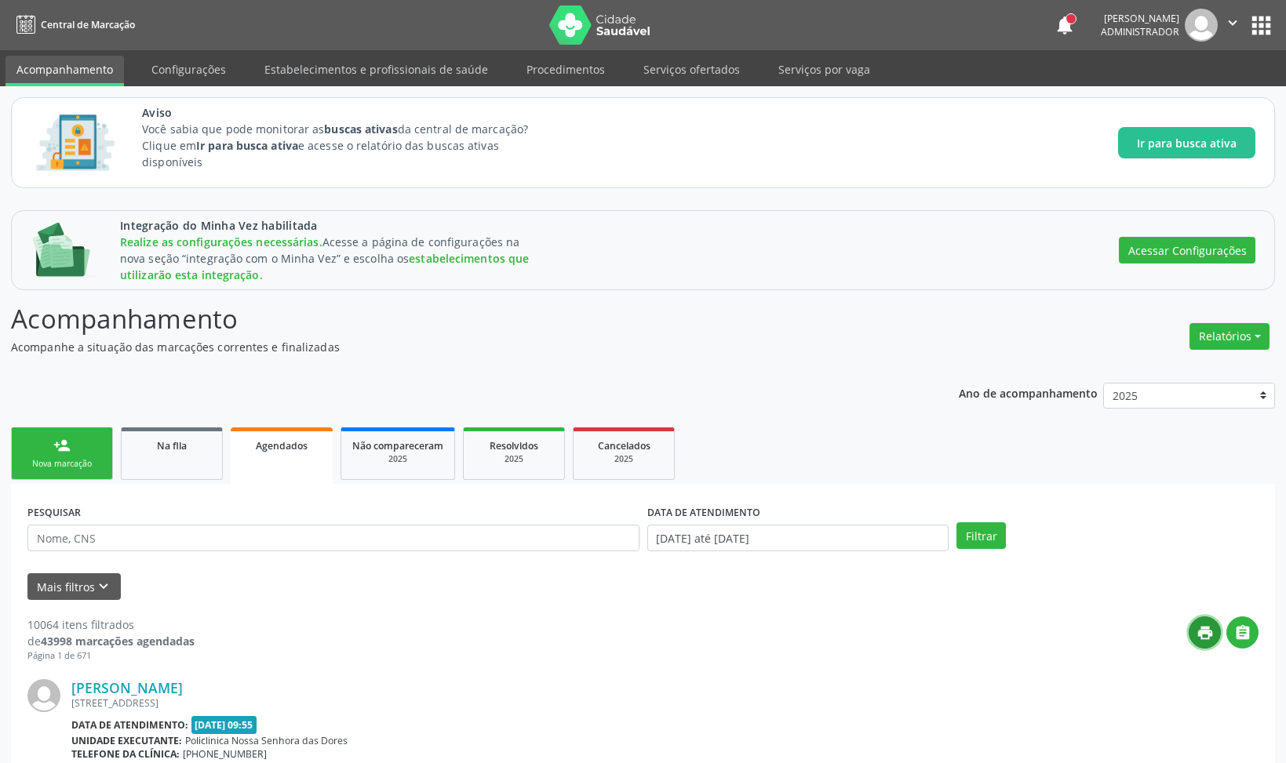
click at [1193, 633] on button "print" at bounding box center [1204, 632] width 32 height 32
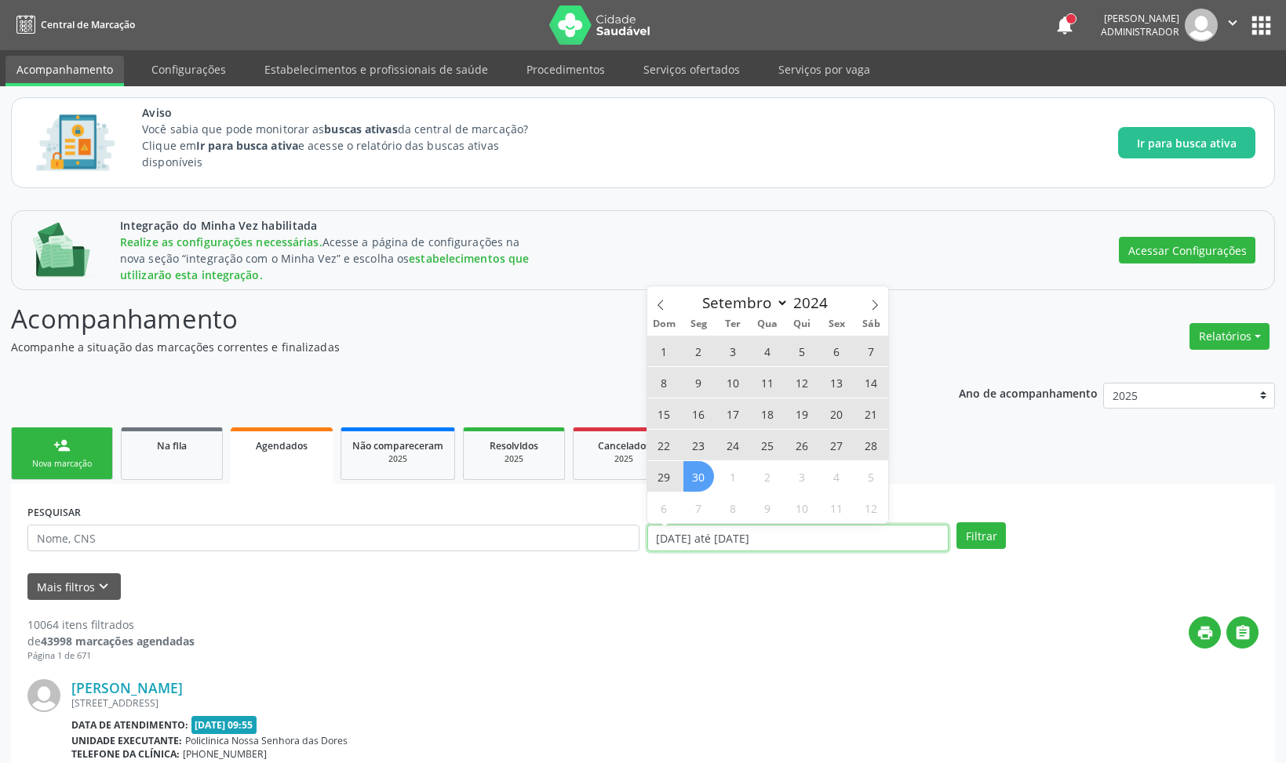
click at [724, 527] on input "[DATE] até [DATE]" at bounding box center [798, 538] width 302 height 27
click at [699, 475] on span "30" at bounding box center [698, 476] width 31 height 31
type input "3[DATE]"
drag, startPoint x: 667, startPoint y: 344, endPoint x: 682, endPoint y: 355, distance: 17.9
click at [667, 344] on span "1" at bounding box center [664, 351] width 31 height 31
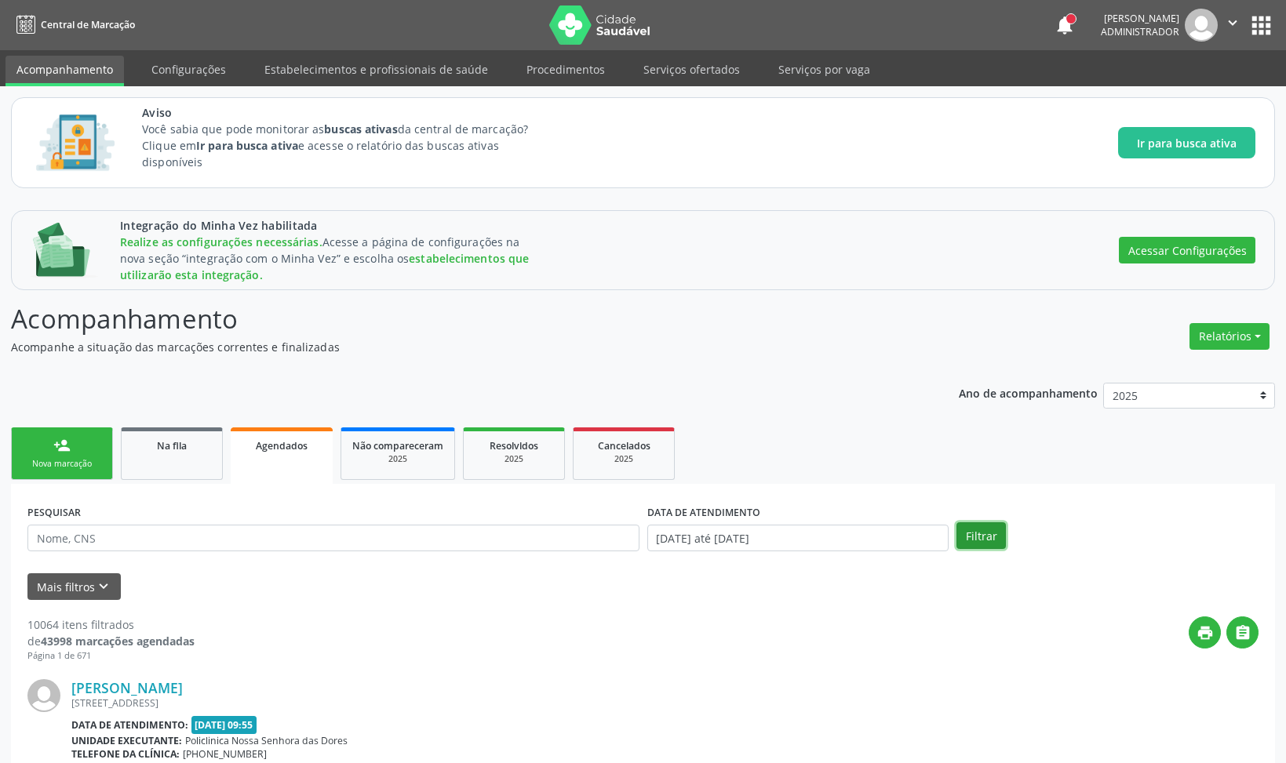
click at [970, 526] on button "Filtrar" at bounding box center [980, 535] width 49 height 27
click at [1202, 624] on button "print" at bounding box center [1204, 632] width 32 height 32
